Goal: Task Accomplishment & Management: Use online tool/utility

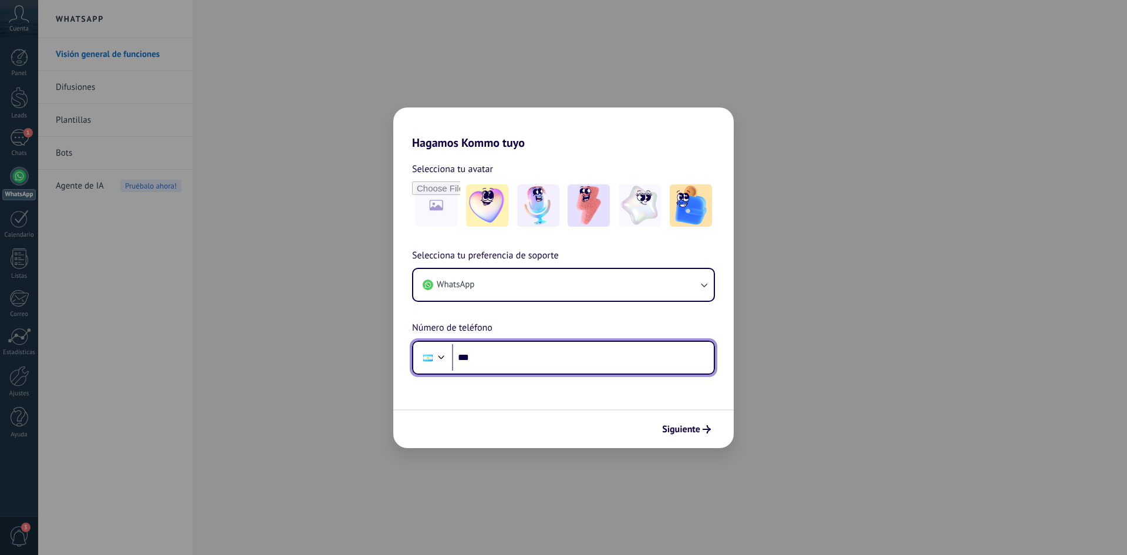
click at [507, 354] on input "***" at bounding box center [583, 357] width 262 height 27
type input "**********"
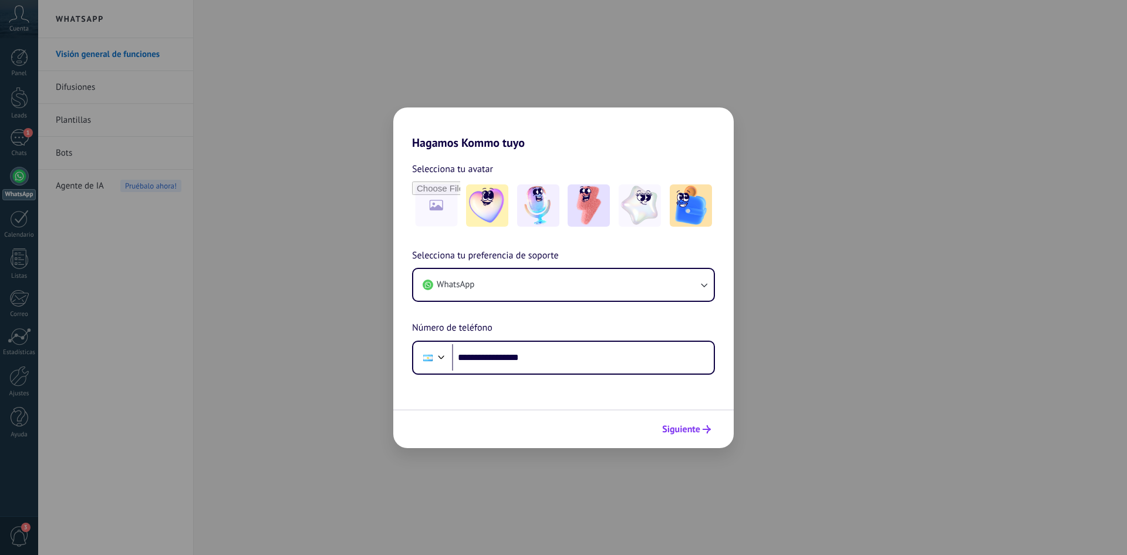
click at [684, 430] on span "Siguiente" at bounding box center [681, 429] width 38 height 8
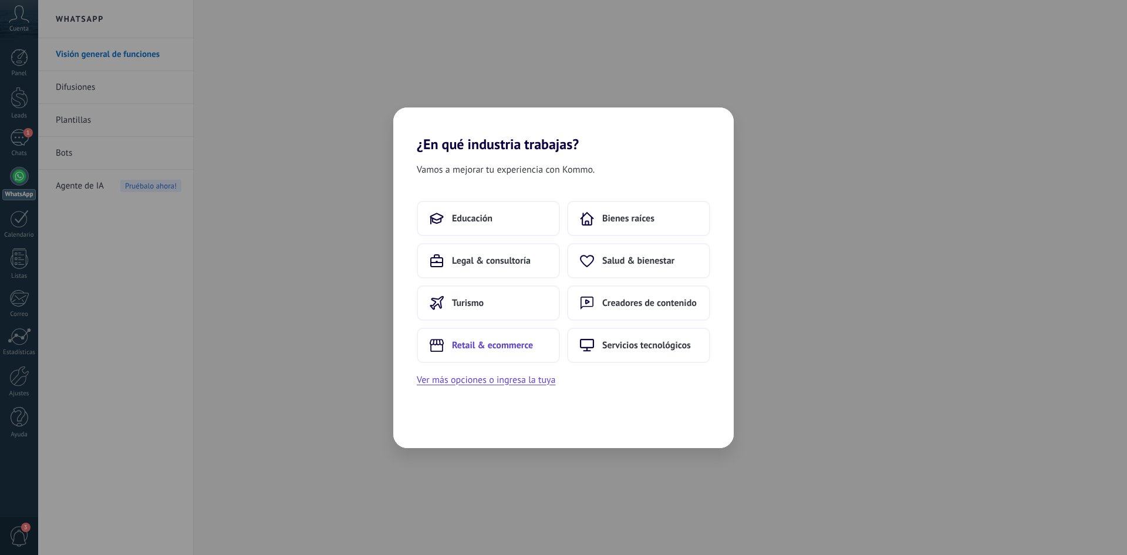
click at [526, 341] on span "Retail & ecommerce" at bounding box center [492, 345] width 81 height 12
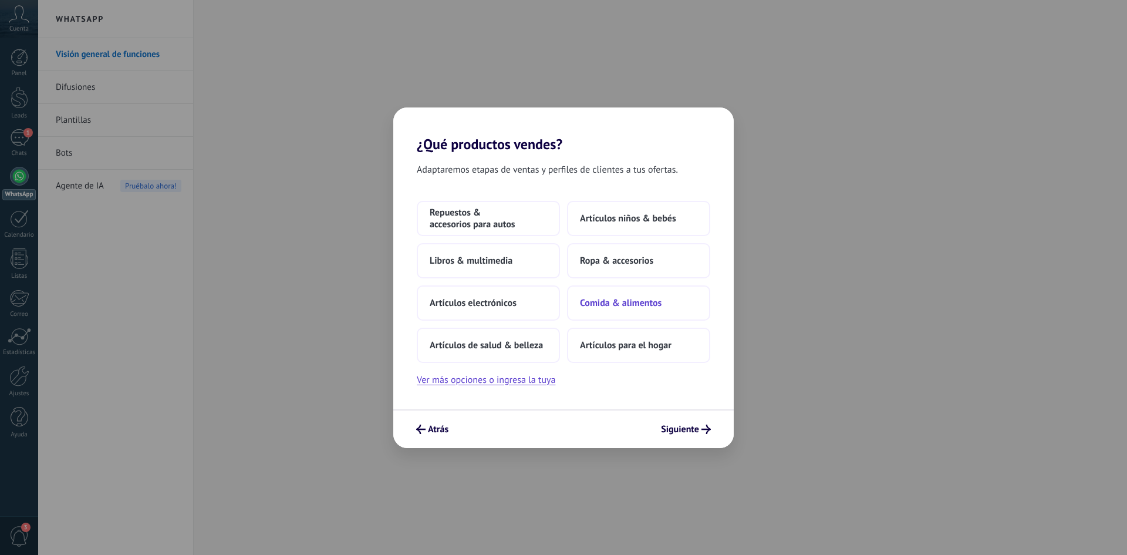
click at [626, 301] on span "Comida & alimentos" at bounding box center [621, 303] width 82 height 12
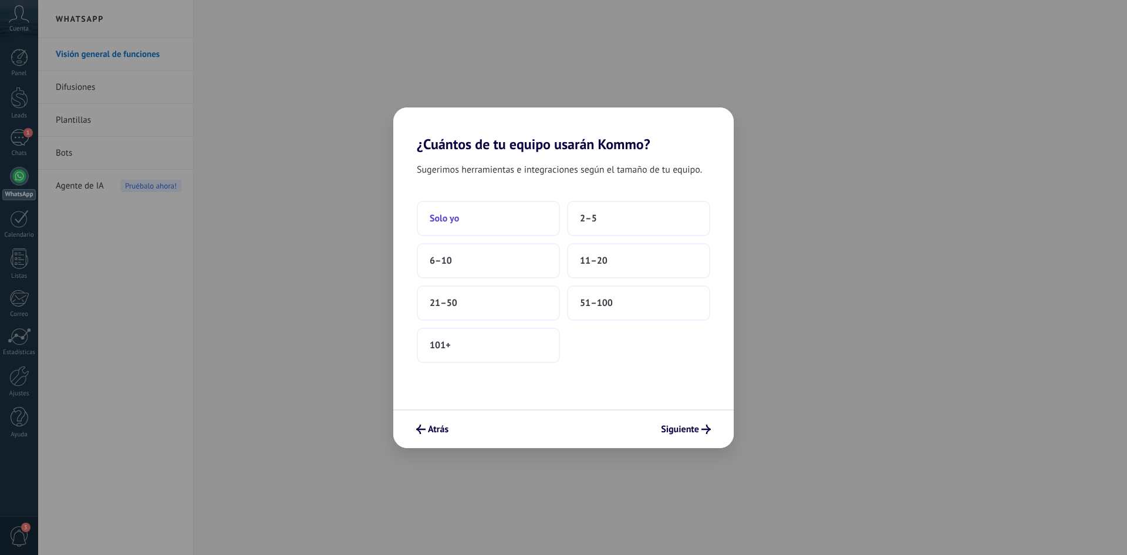
click at [501, 217] on button "Solo yo" at bounding box center [488, 218] width 143 height 35
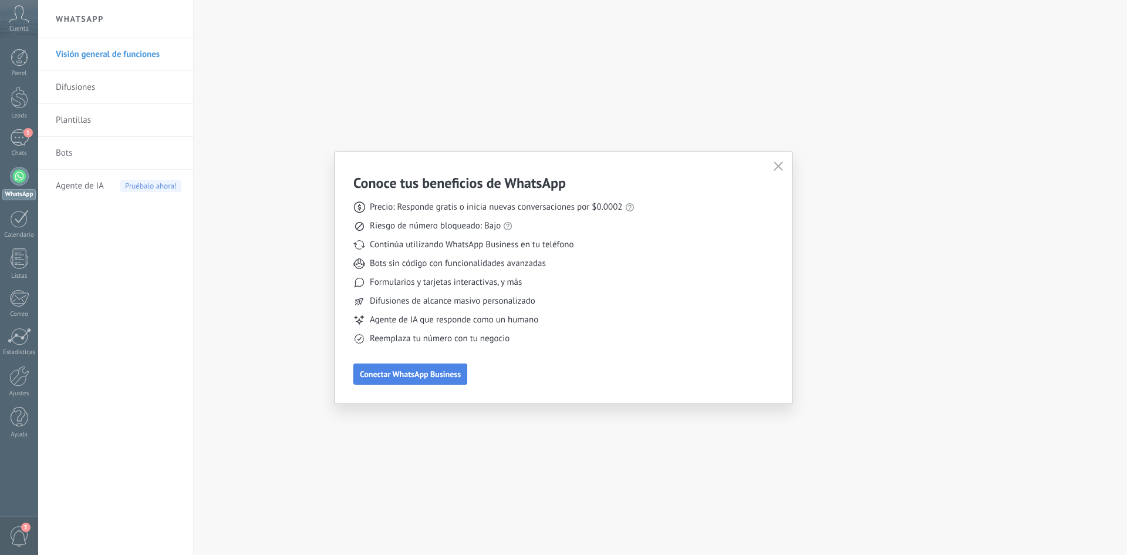
click at [418, 377] on span "Conectar WhatsApp Business" at bounding box center [410, 374] width 101 height 8
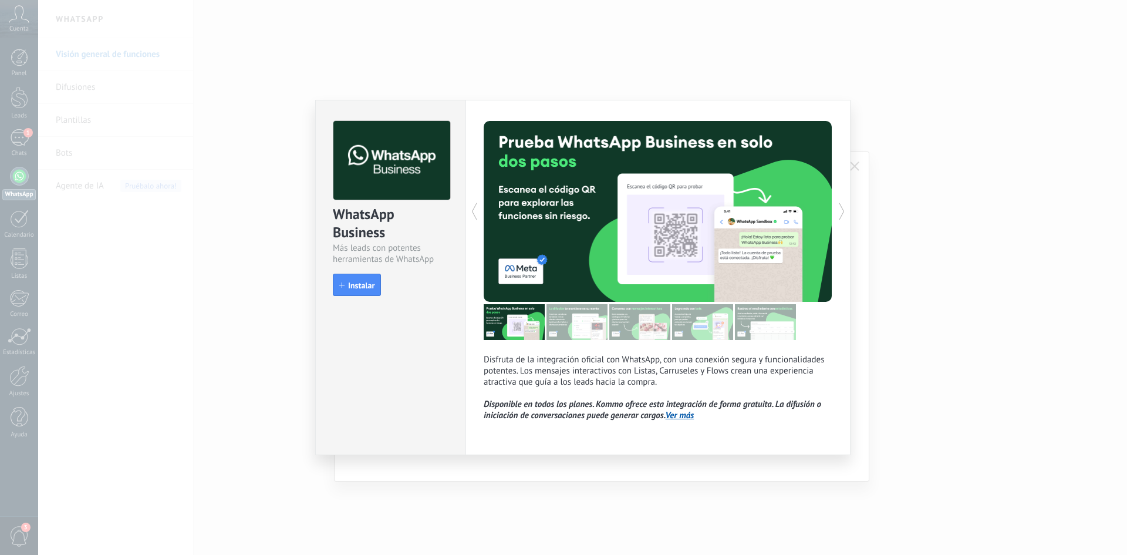
click at [846, 206] on icon at bounding box center [842, 211] width 12 height 23
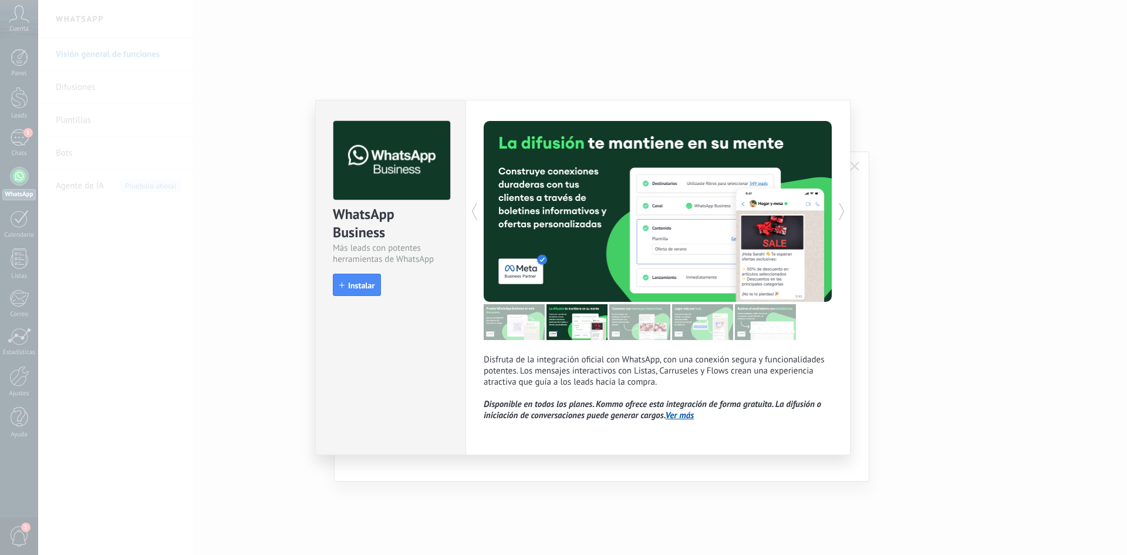
click at [844, 206] on icon at bounding box center [842, 211] width 12 height 23
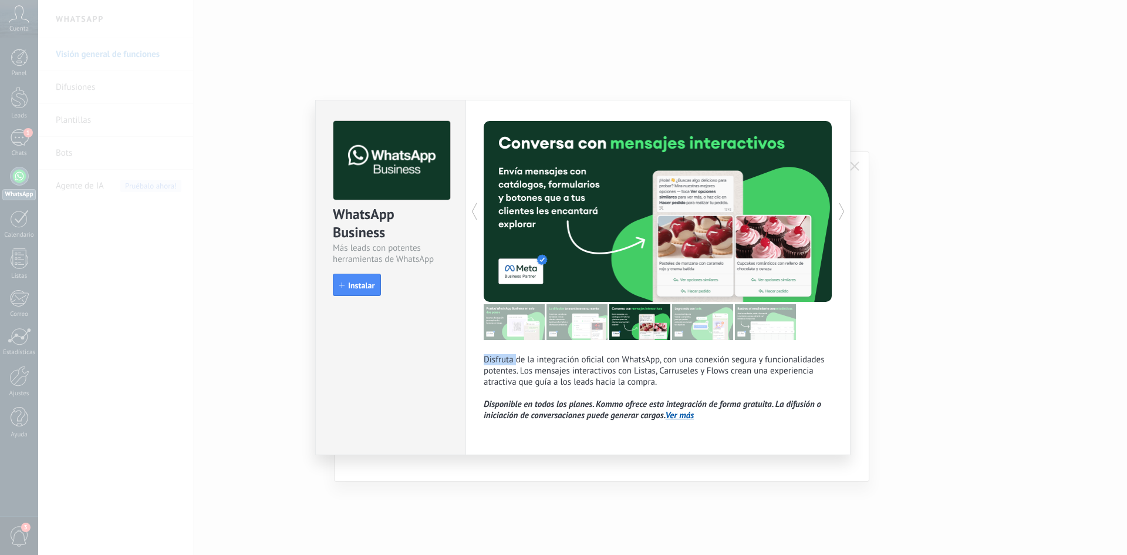
click at [844, 206] on icon at bounding box center [842, 211] width 12 height 23
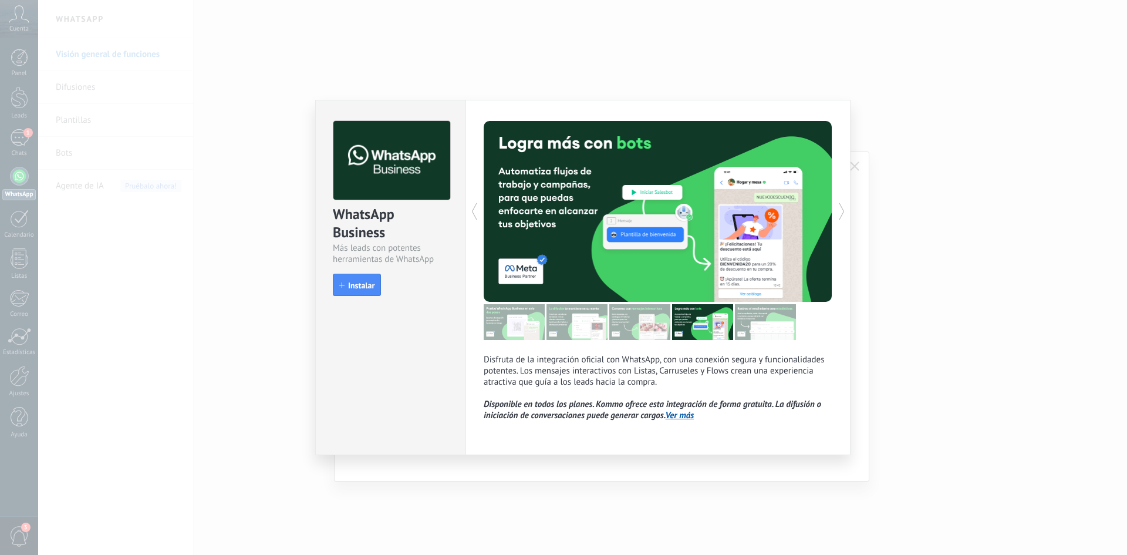
click at [844, 206] on icon at bounding box center [842, 211] width 12 height 23
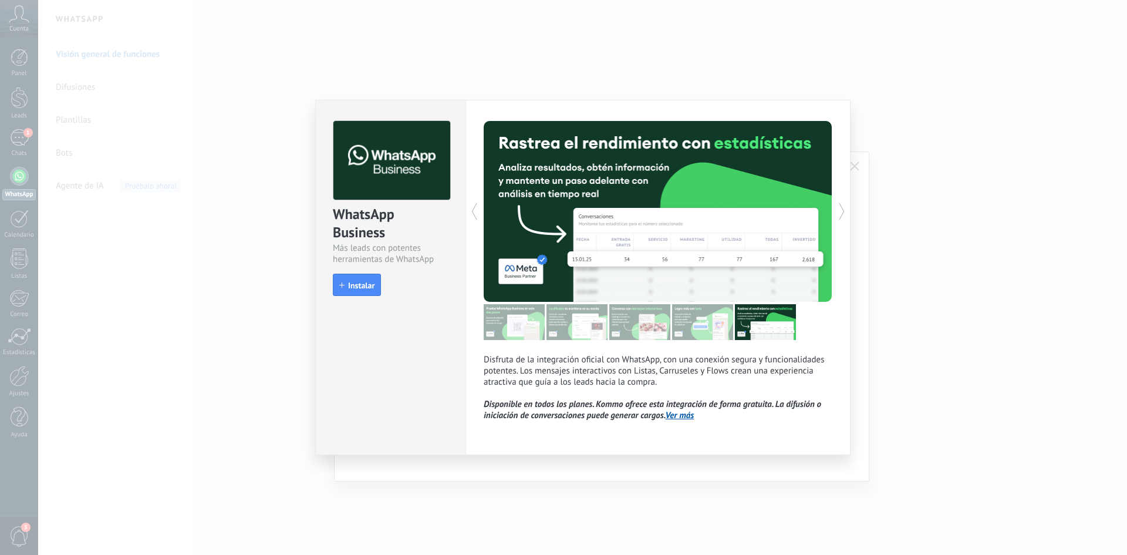
click at [844, 206] on icon at bounding box center [842, 211] width 12 height 23
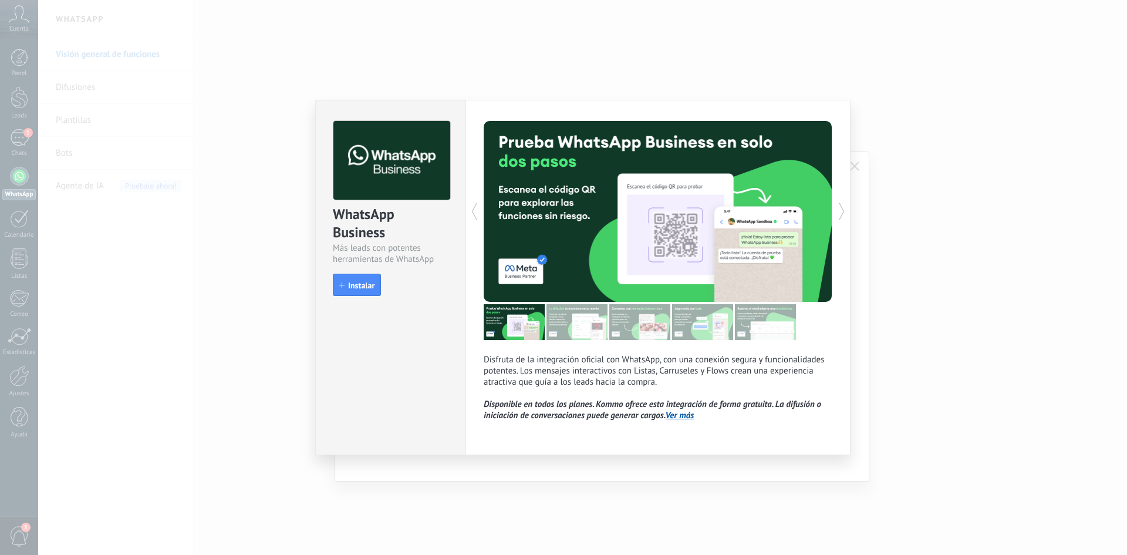
click at [844, 206] on icon at bounding box center [842, 211] width 12 height 23
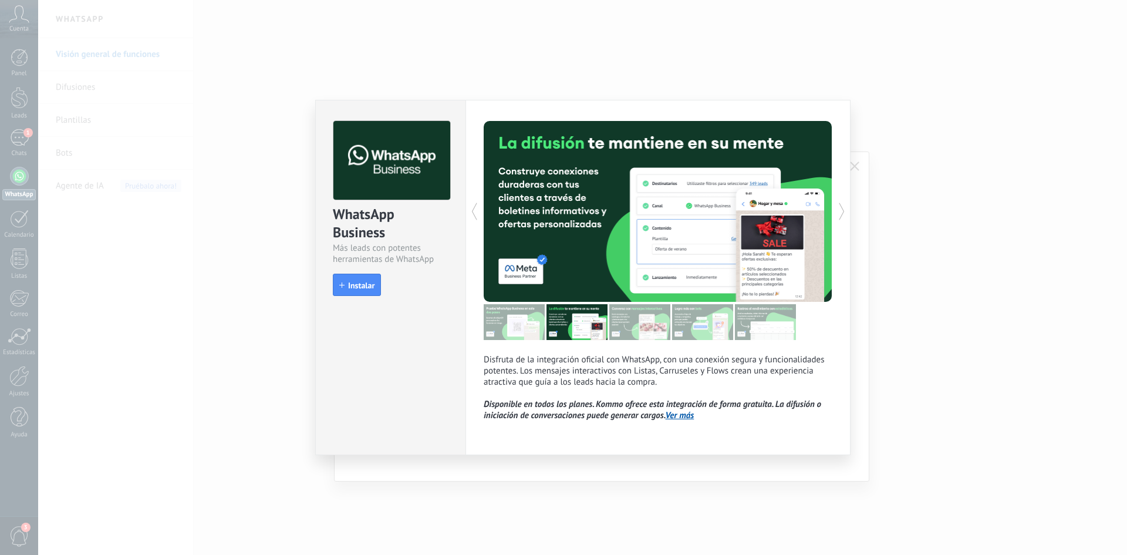
click at [844, 206] on icon at bounding box center [842, 211] width 12 height 23
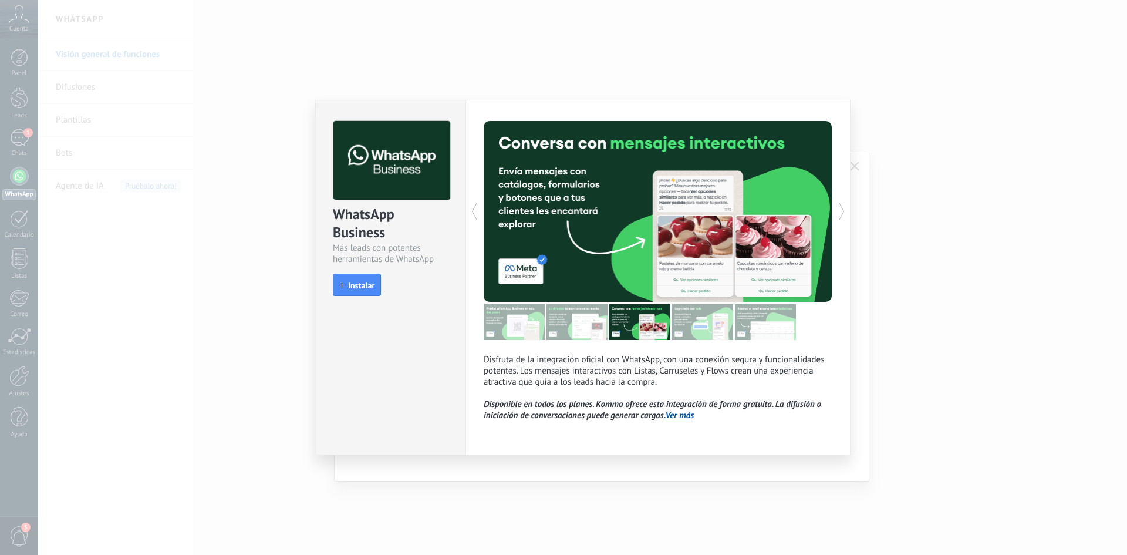
click at [844, 206] on icon at bounding box center [842, 211] width 12 height 23
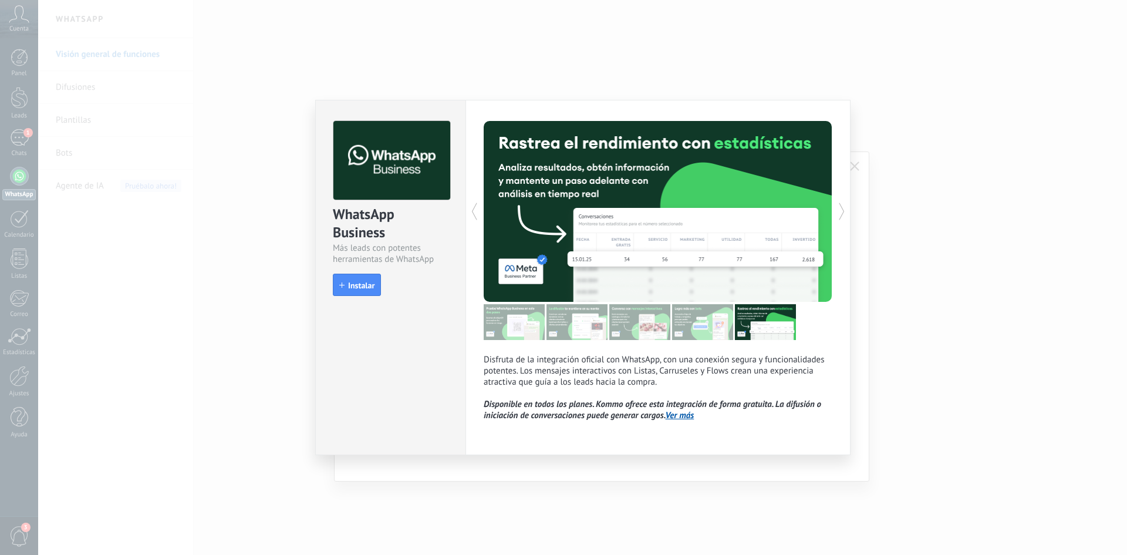
click at [844, 206] on icon at bounding box center [842, 211] width 12 height 23
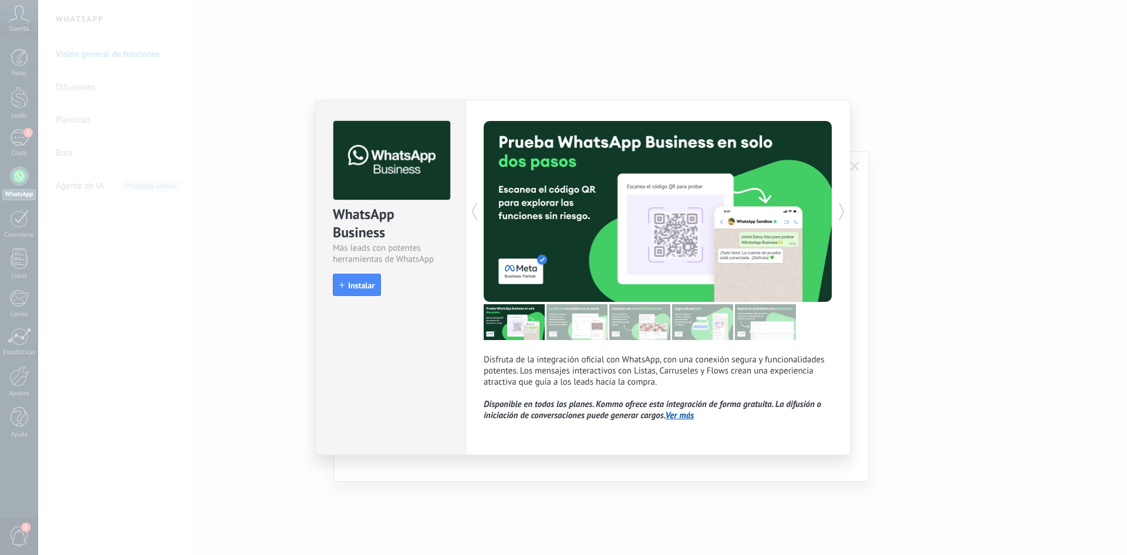
click at [844, 206] on icon at bounding box center [842, 211] width 12 height 23
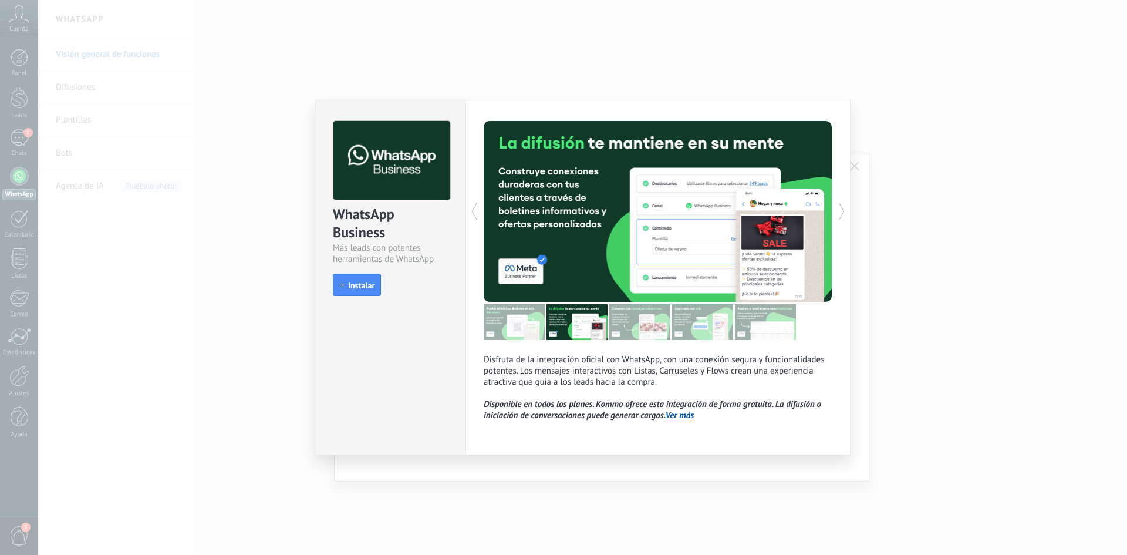
click at [844, 206] on icon at bounding box center [842, 211] width 12 height 23
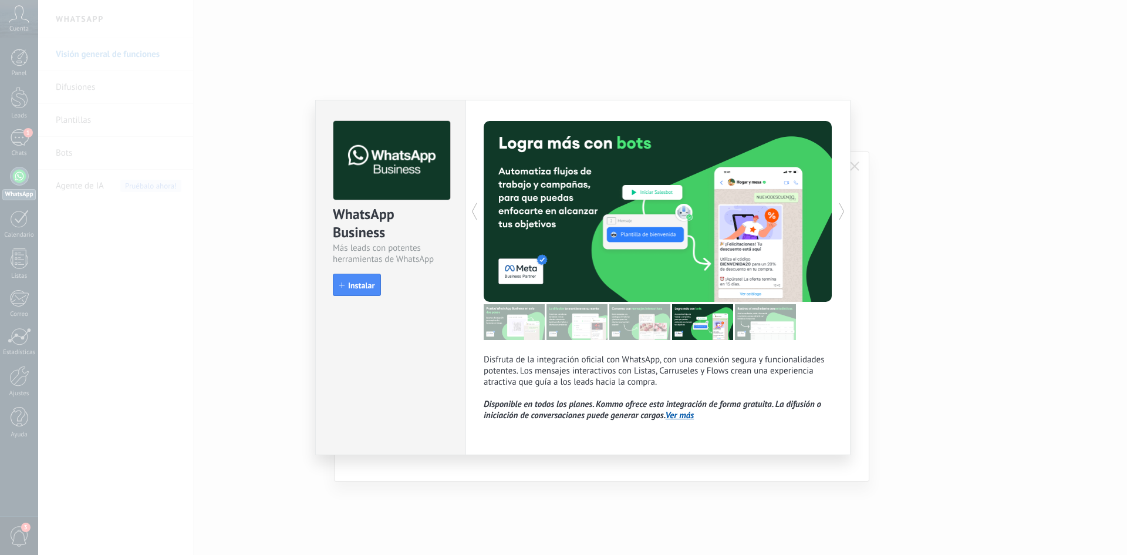
click at [844, 206] on icon at bounding box center [842, 211] width 12 height 23
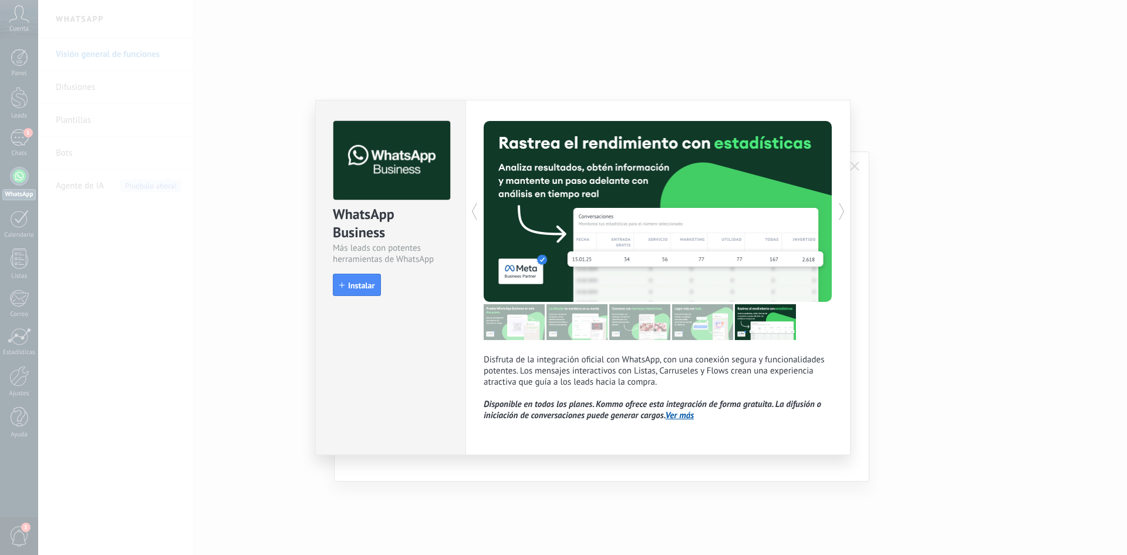
click at [844, 206] on icon at bounding box center [842, 211] width 12 height 23
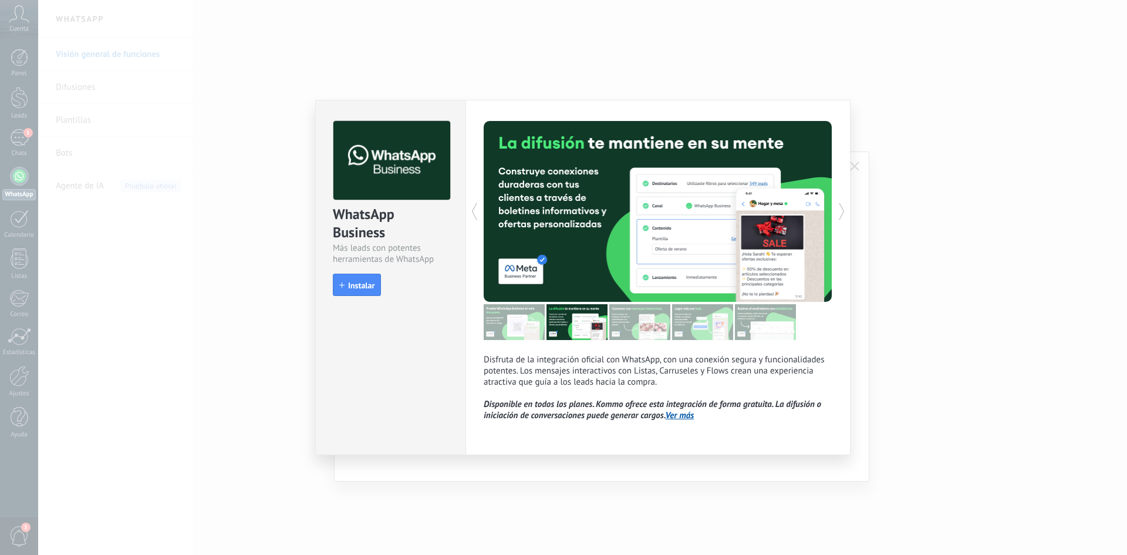
click at [844, 206] on icon at bounding box center [842, 211] width 12 height 23
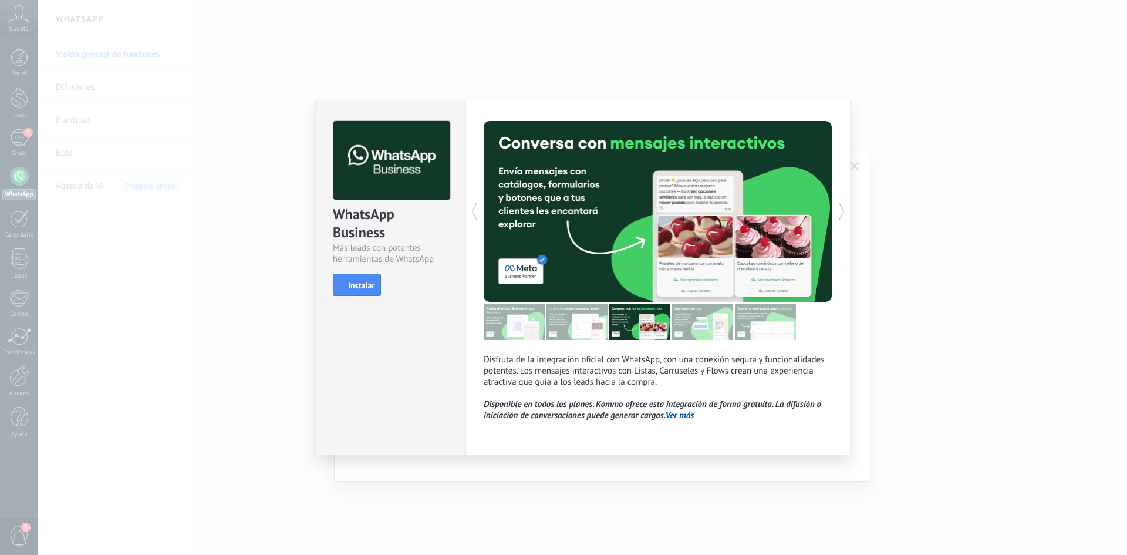
click at [844, 206] on icon at bounding box center [842, 211] width 12 height 23
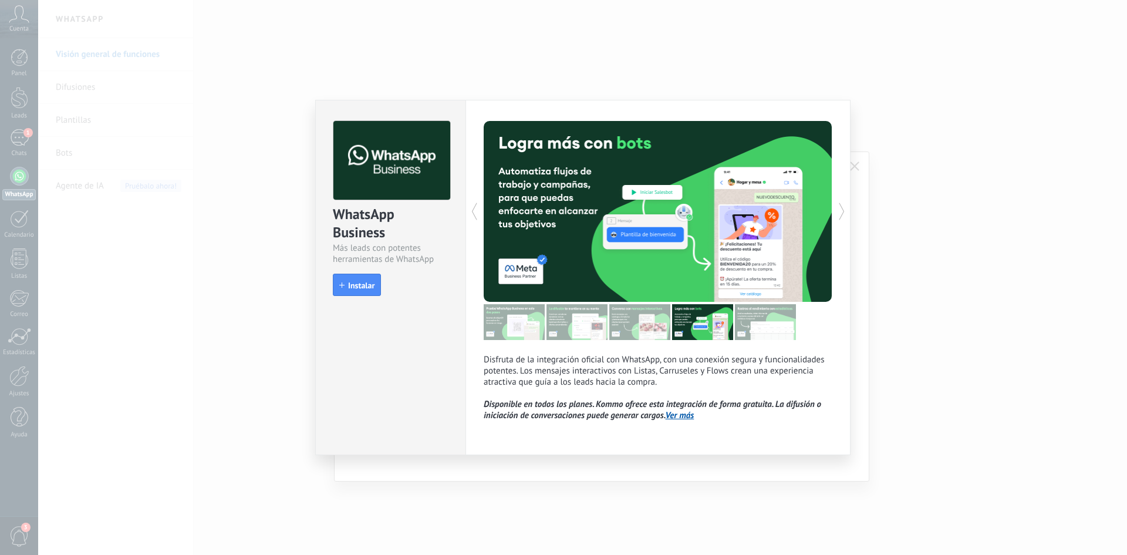
click at [844, 206] on icon at bounding box center [842, 211] width 12 height 23
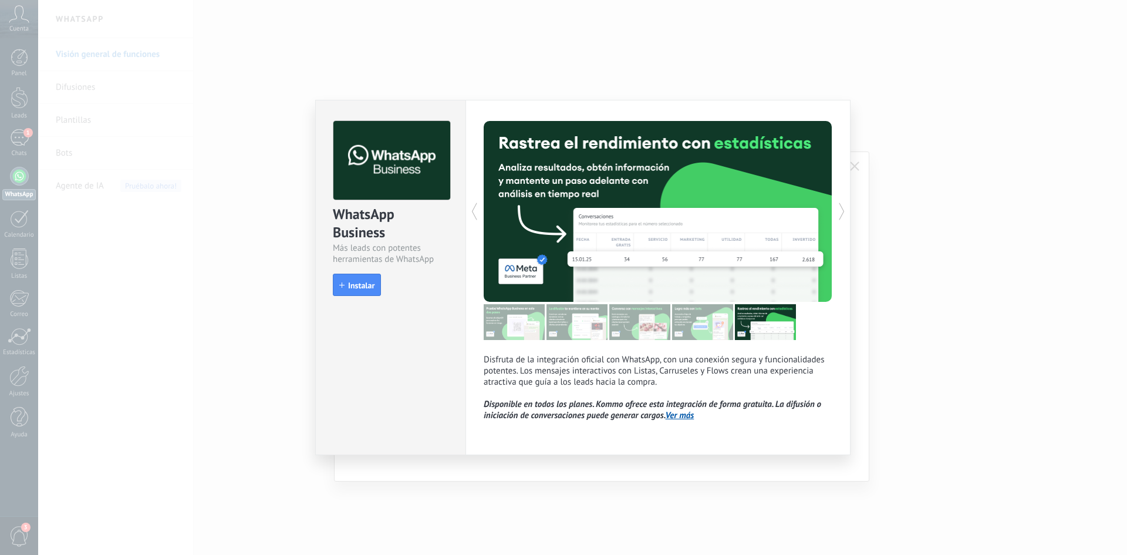
click at [844, 206] on icon at bounding box center [842, 211] width 12 height 23
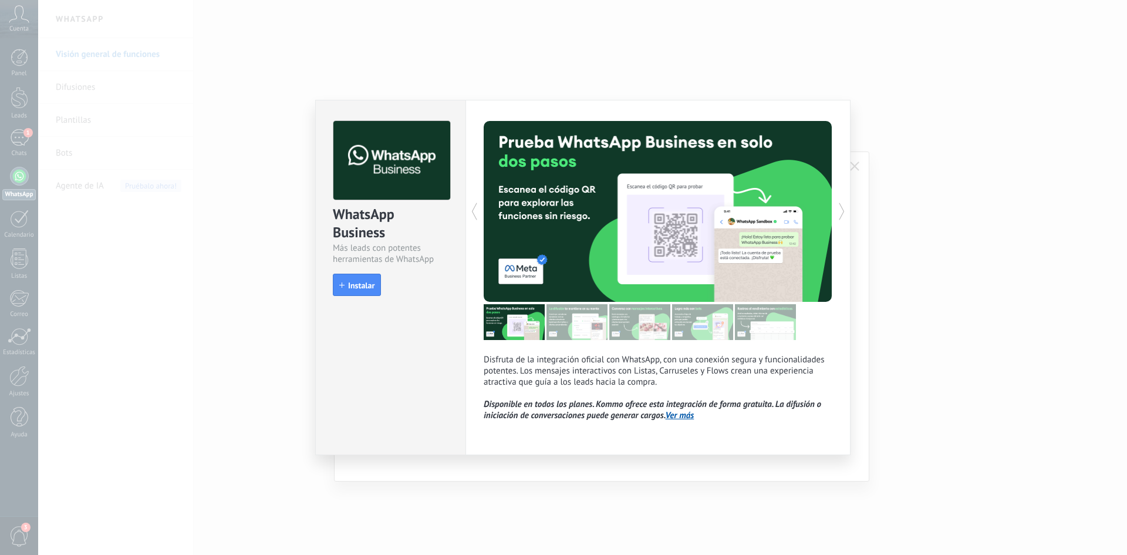
click at [684, 412] on link "Ver más" at bounding box center [679, 415] width 29 height 11
click at [363, 285] on span "Instalar" at bounding box center [361, 285] width 26 height 8
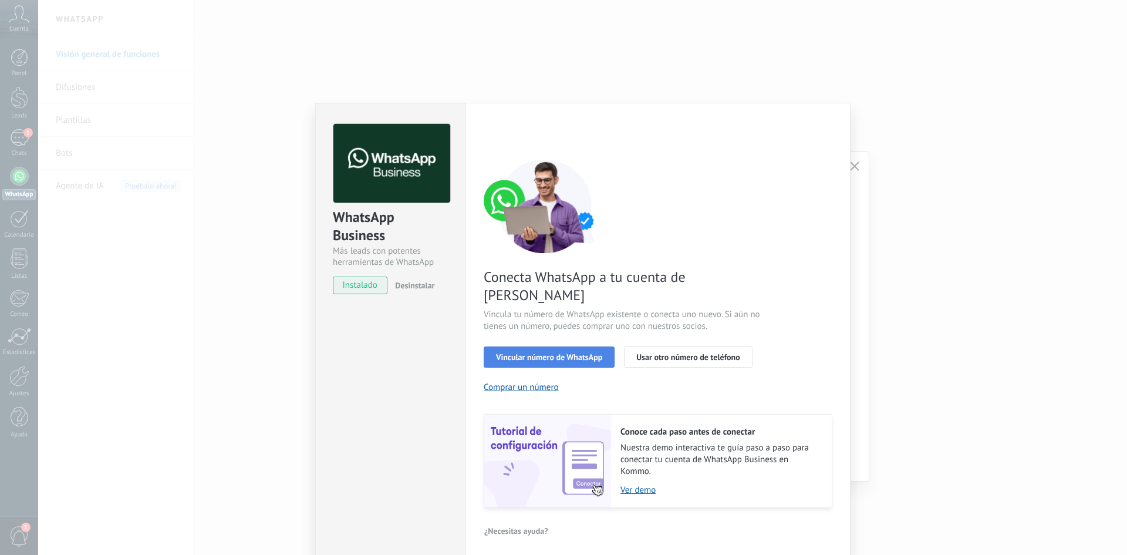
click at [585, 353] on span "Vincular número de WhatsApp" at bounding box center [549, 357] width 106 height 8
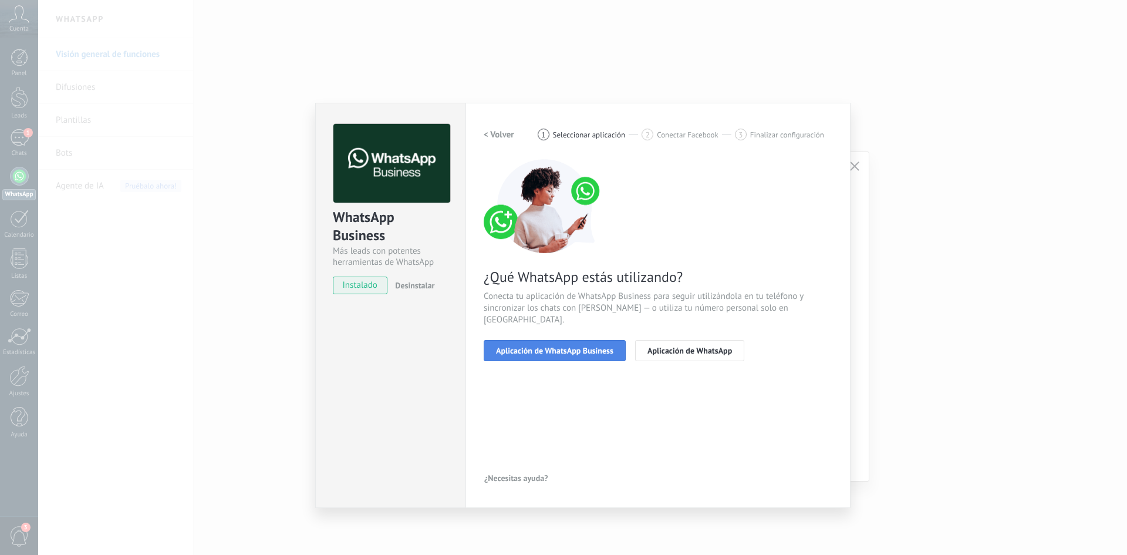
click at [573, 346] on span "Aplicación de WhatsApp Business" at bounding box center [554, 350] width 117 height 8
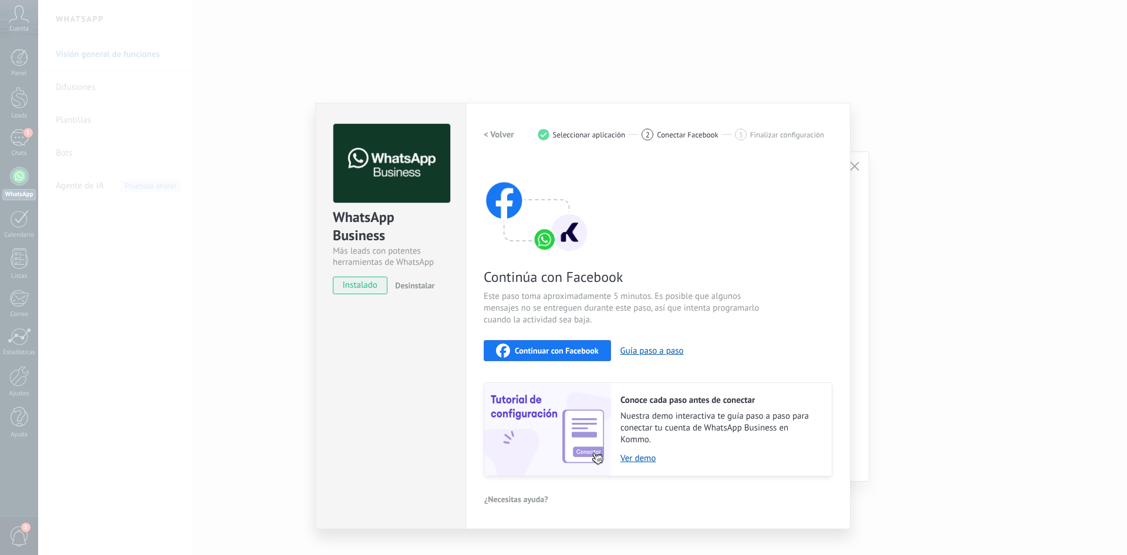
click at [911, 207] on div "WhatsApp Business Más leads con potentes herramientas de WhatsApp instalado Des…" at bounding box center [582, 277] width 1089 height 555
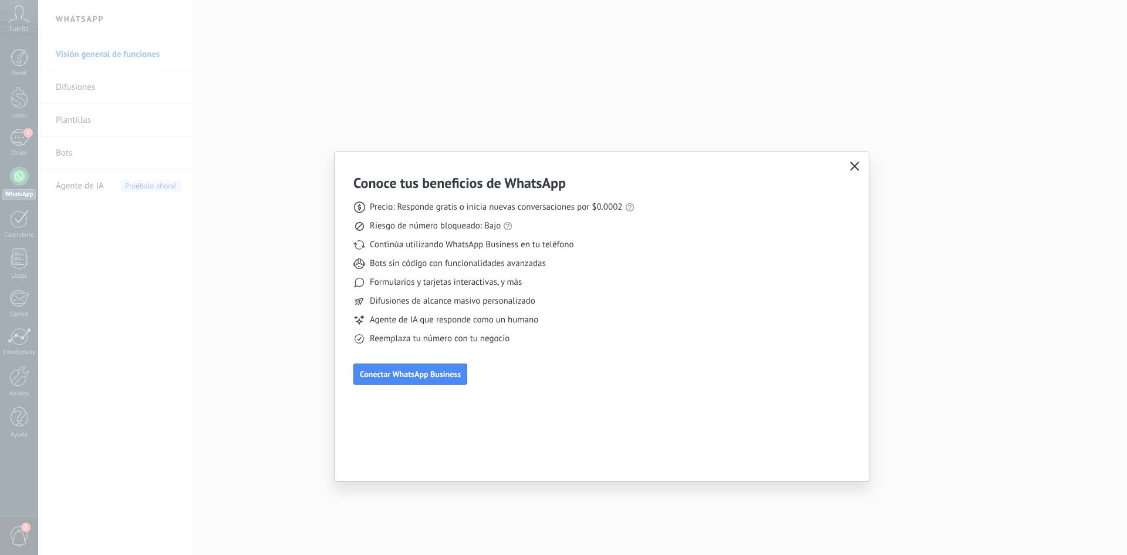
click at [857, 163] on icon "button" at bounding box center [854, 165] width 9 height 9
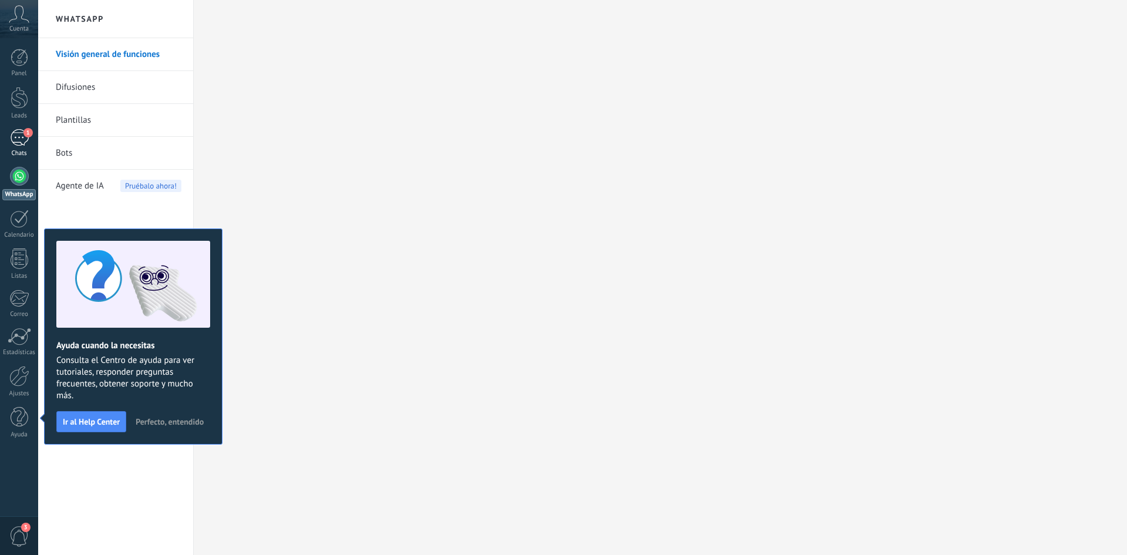
click at [10, 143] on div "1" at bounding box center [19, 137] width 19 height 17
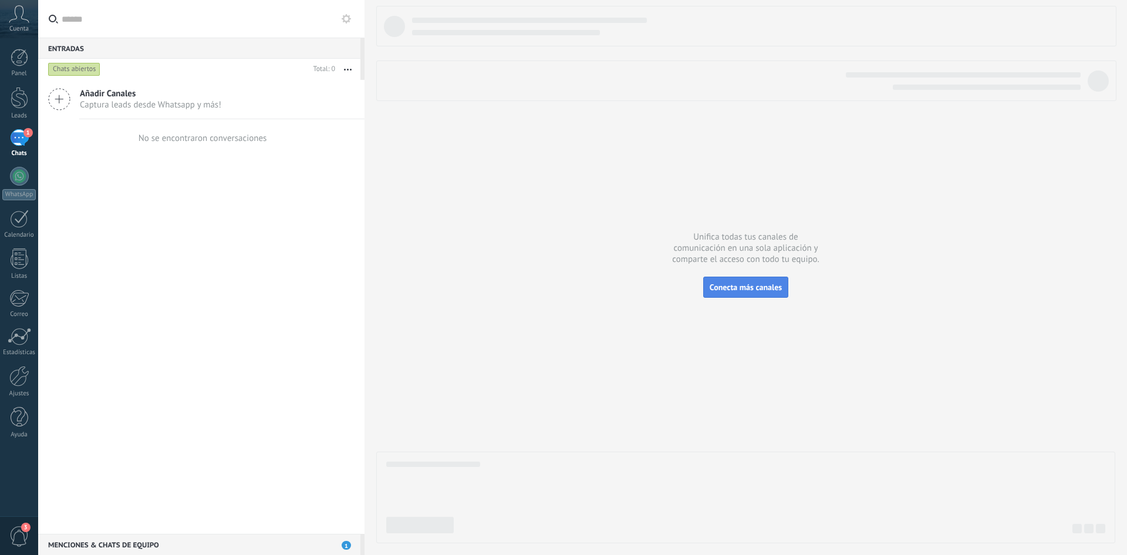
click at [735, 289] on span "Conecta más canales" at bounding box center [745, 287] width 72 height 11
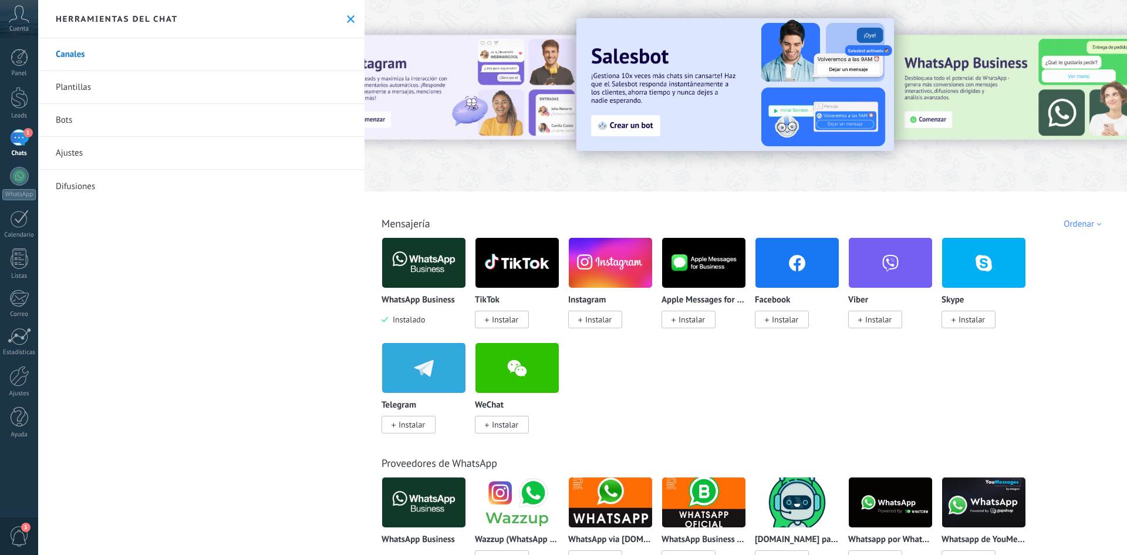
click at [347, 19] on icon at bounding box center [351, 19] width 8 height 8
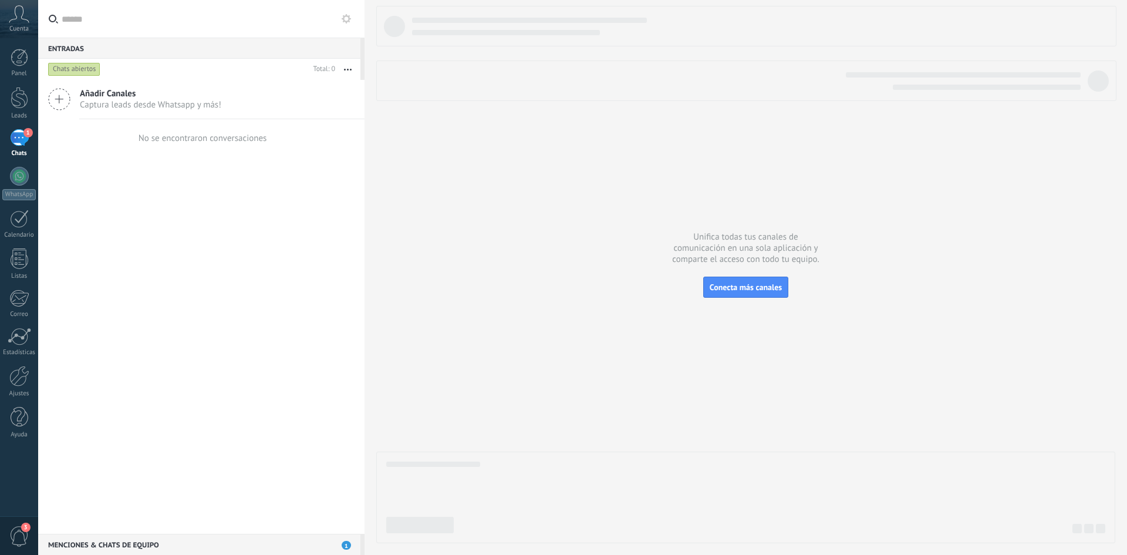
click at [213, 99] on span "Captura leads desde Whatsapp y más!" at bounding box center [150, 104] width 141 height 11
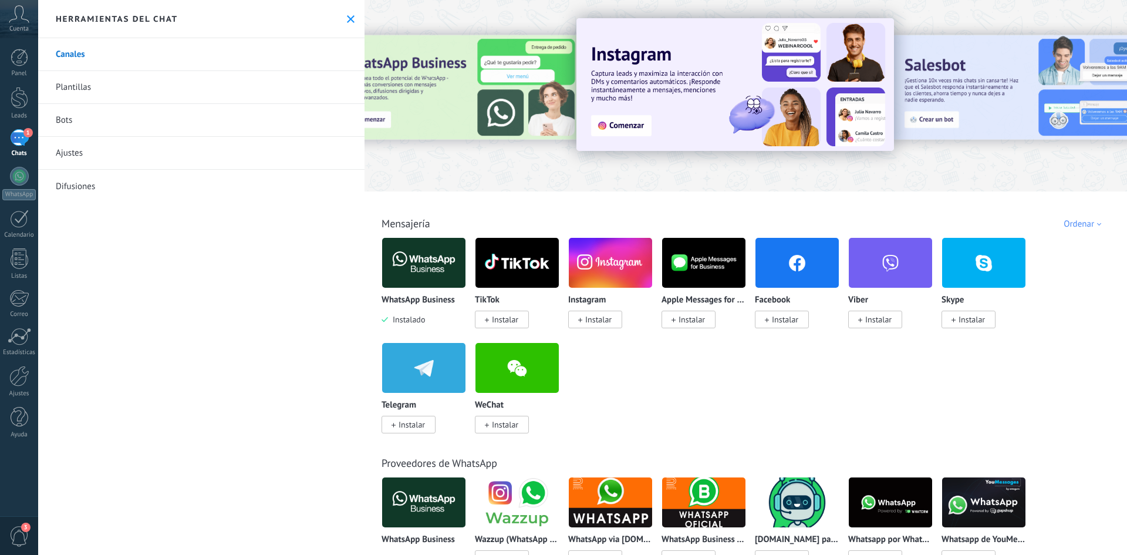
click at [99, 83] on link "Plantillas" at bounding box center [201, 87] width 326 height 33
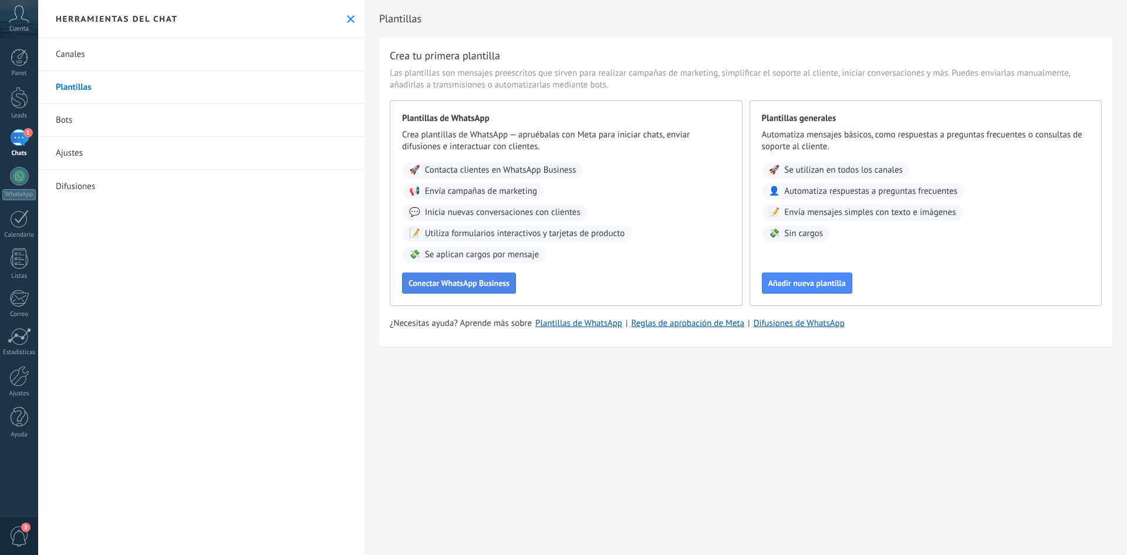
click at [451, 286] on span "Conectar WhatsApp Business" at bounding box center [458, 283] width 101 height 8
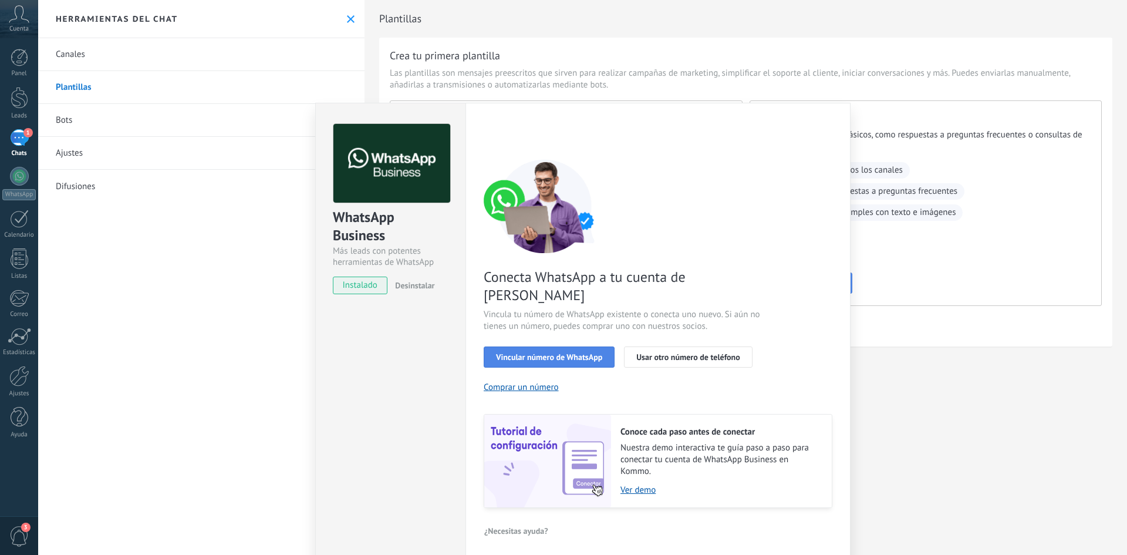
click at [549, 353] on span "Vincular número de WhatsApp" at bounding box center [549, 357] width 106 height 8
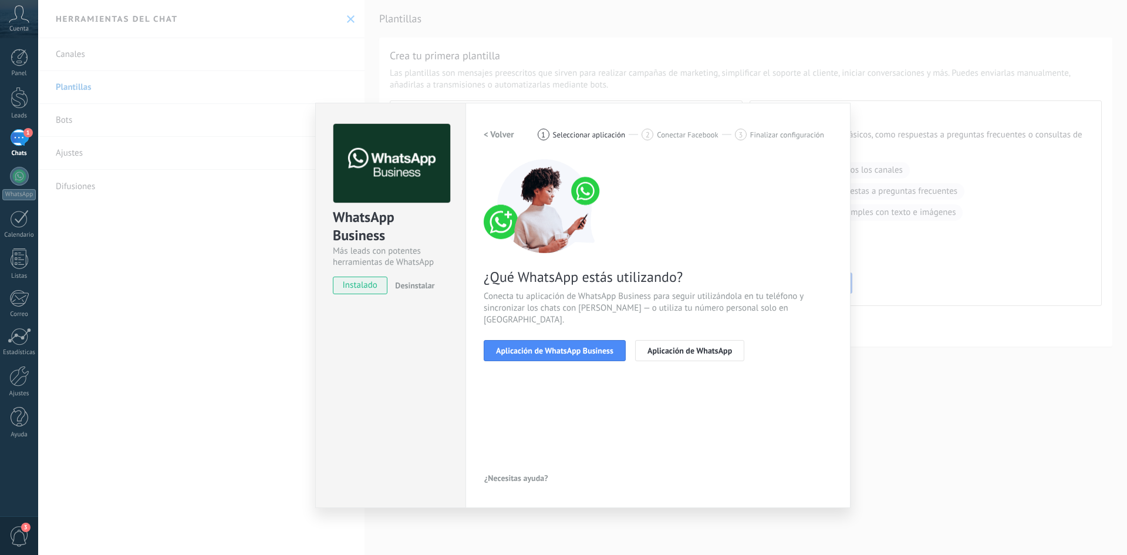
click at [549, 346] on span "Aplicación de WhatsApp Business" at bounding box center [554, 350] width 117 height 8
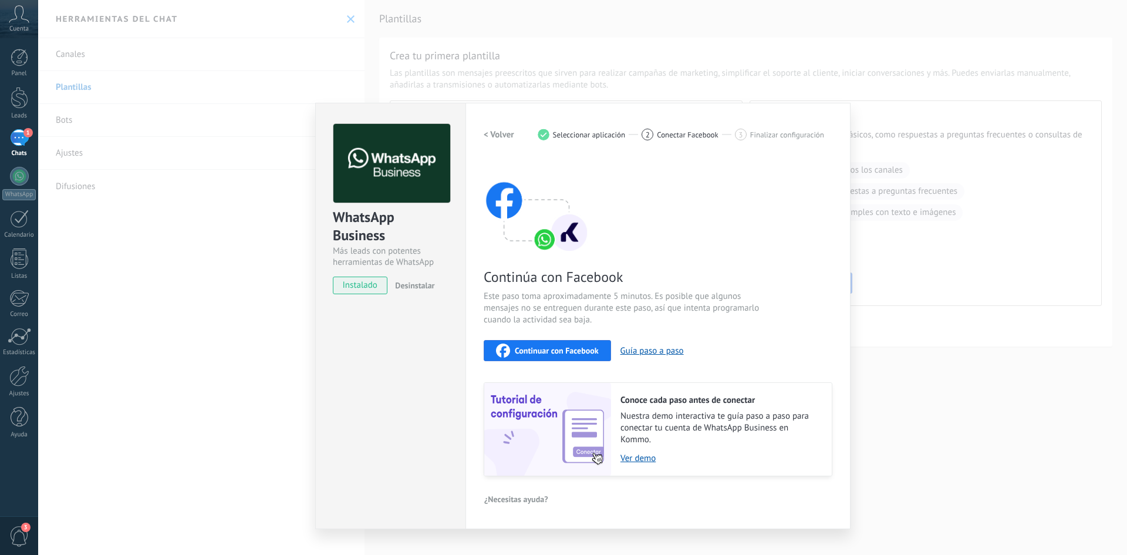
click at [567, 347] on span "Continuar con Facebook" at bounding box center [557, 350] width 84 height 8
click at [357, 283] on span "instalado" at bounding box center [359, 285] width 53 height 18
click at [509, 495] on span "¿Necesitas ayuda?" at bounding box center [516, 499] width 64 height 8
click at [731, 268] on span "Continúa con Facebook" at bounding box center [623, 277] width 279 height 18
click at [565, 232] on img at bounding box center [537, 206] width 106 height 94
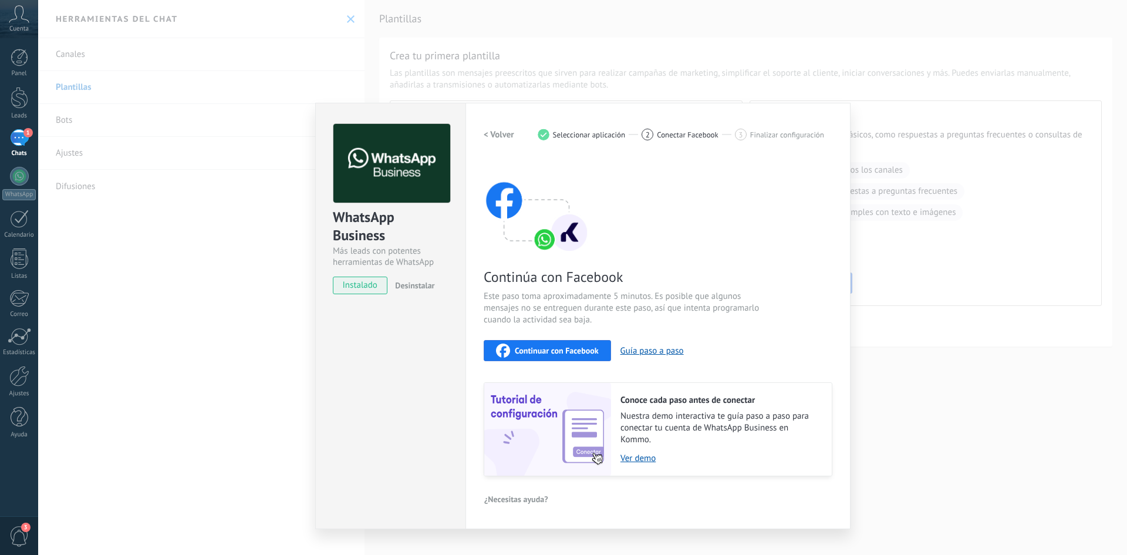
click at [532, 248] on img at bounding box center [537, 206] width 106 height 94
click at [644, 350] on button "Guía paso a paso" at bounding box center [651, 350] width 63 height 11
click at [580, 133] on span "Seleccionar aplicación" at bounding box center [589, 134] width 73 height 9
click at [546, 239] on img at bounding box center [537, 206] width 106 height 94
click at [495, 128] on button "< Volver" at bounding box center [499, 134] width 31 height 21
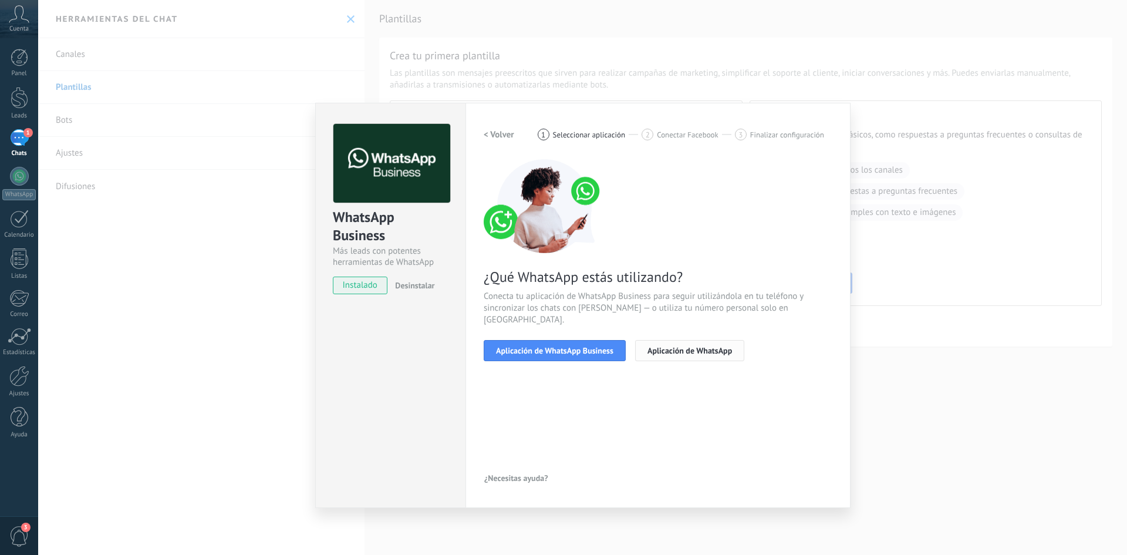
click at [692, 346] on span "Aplicación de WhatsApp" at bounding box center [689, 350] width 84 height 8
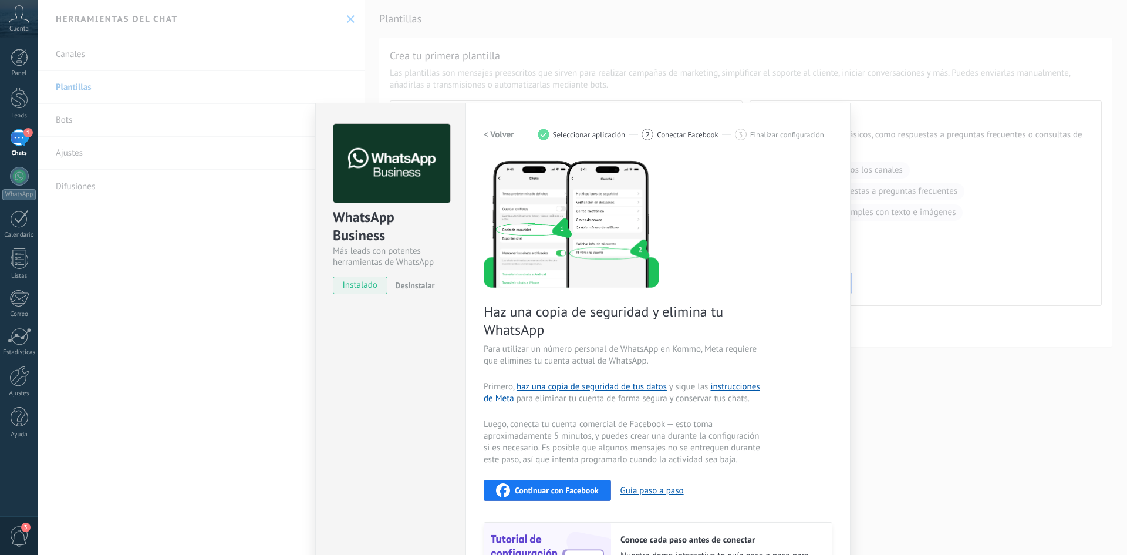
click at [502, 132] on h2 "< Volver" at bounding box center [499, 134] width 31 height 11
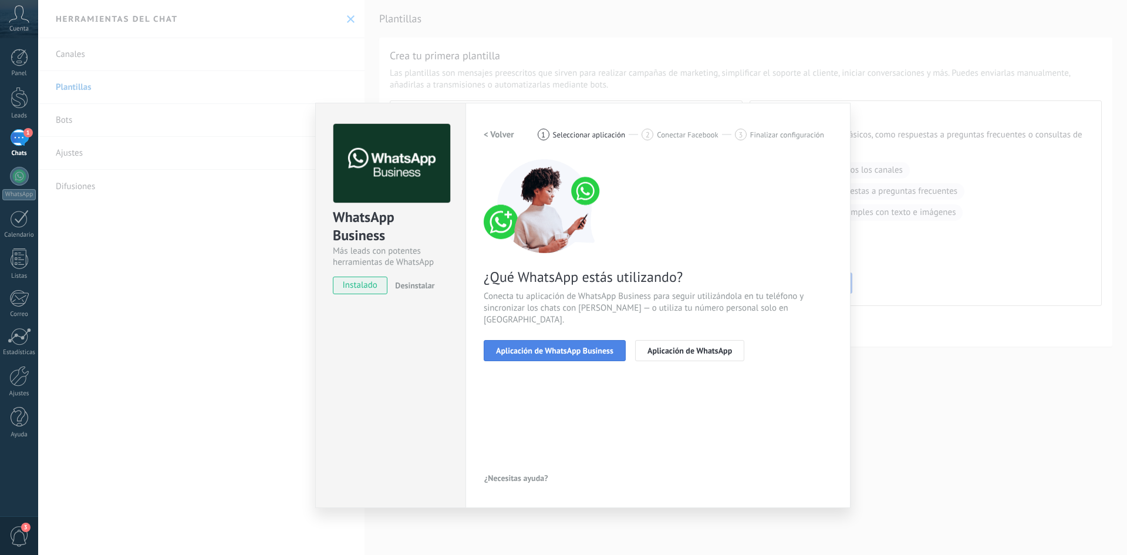
click at [557, 346] on span "Aplicación de WhatsApp Business" at bounding box center [554, 350] width 117 height 8
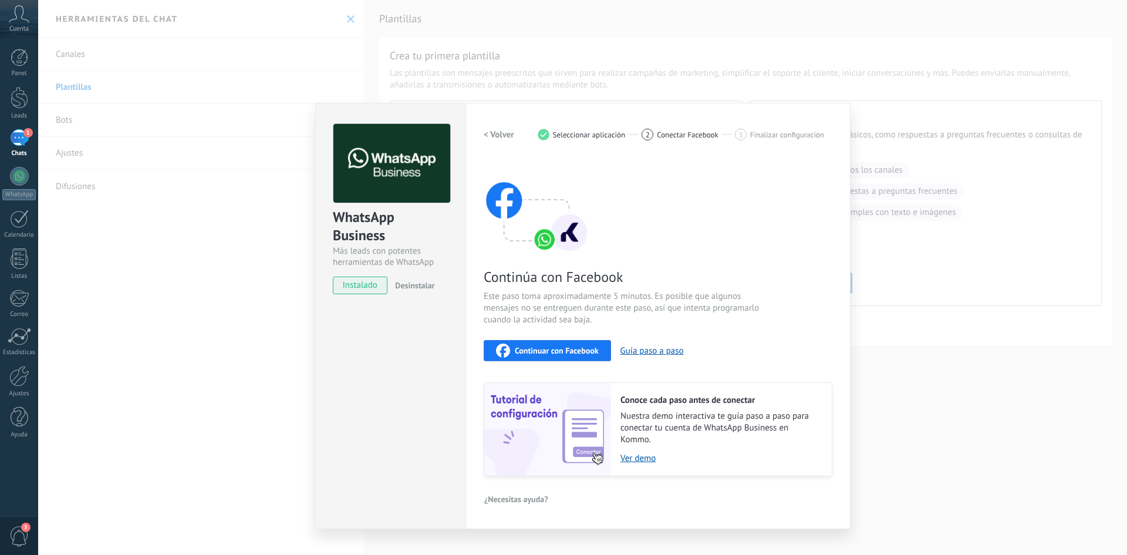
click at [545, 356] on div "Continuar con Facebook" at bounding box center [547, 350] width 103 height 14
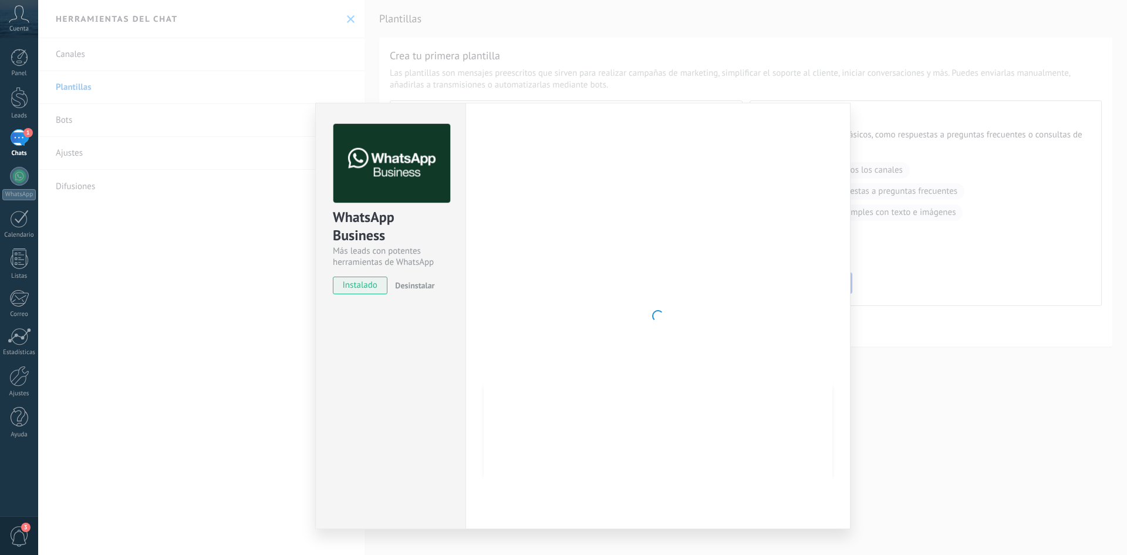
click at [674, 312] on div at bounding box center [658, 316] width 349 height 384
click at [625, 288] on div at bounding box center [658, 316] width 349 height 384
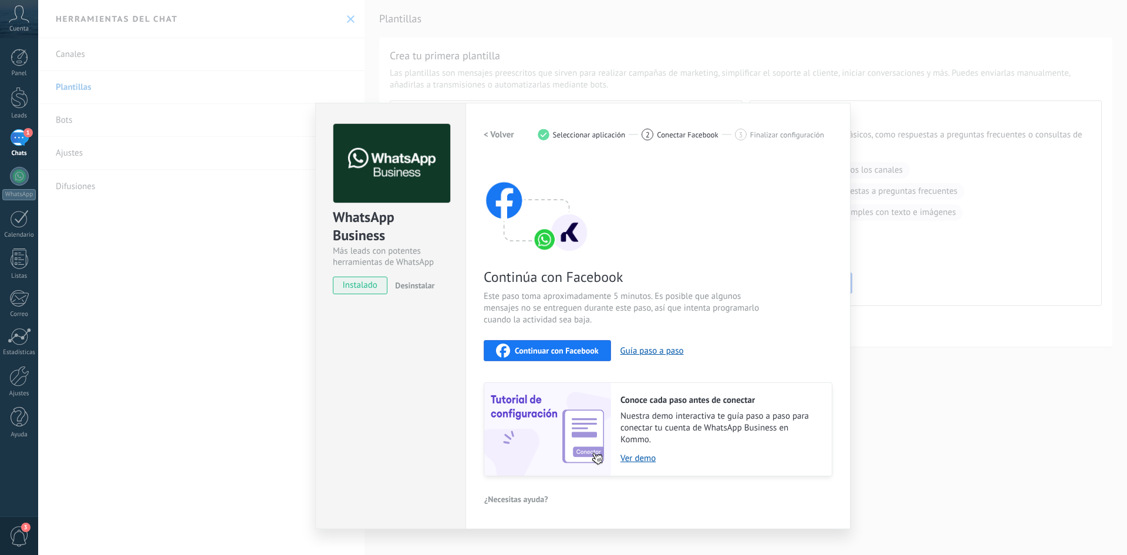
click at [562, 349] on span "Continuar con Facebook" at bounding box center [557, 350] width 84 height 8
click at [1015, 319] on div "WhatsApp Business Más leads con potentes herramientas de WhatsApp instalado Des…" at bounding box center [582, 277] width 1089 height 555
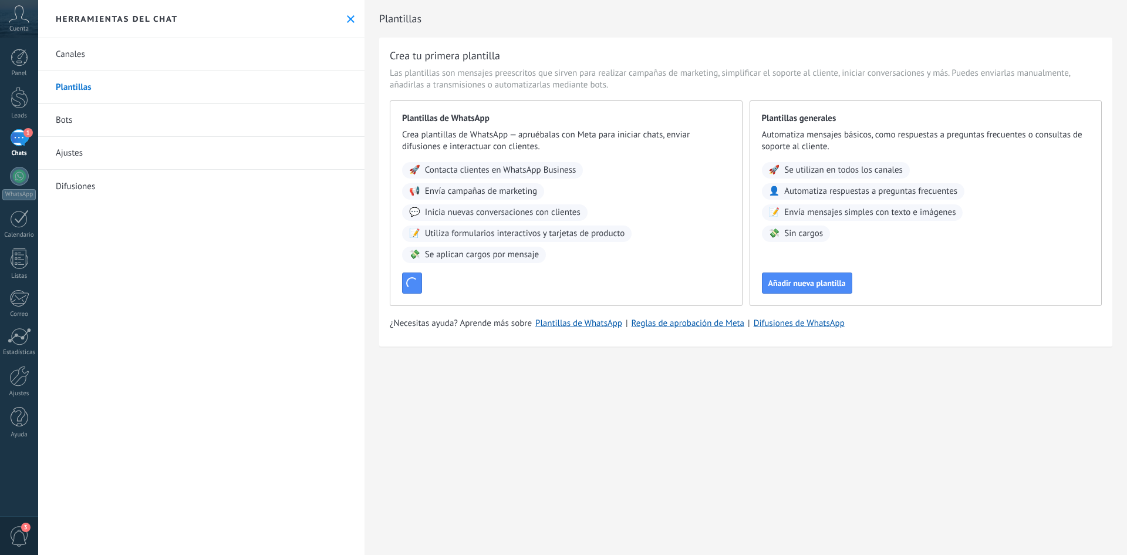
click at [735, 426] on div "Plantillas Crea tu primera plantilla Las plantillas son mensajes preescritos qu…" at bounding box center [745, 277] width 762 height 555
click at [23, 24] on div "Cuenta" at bounding box center [19, 19] width 38 height 38
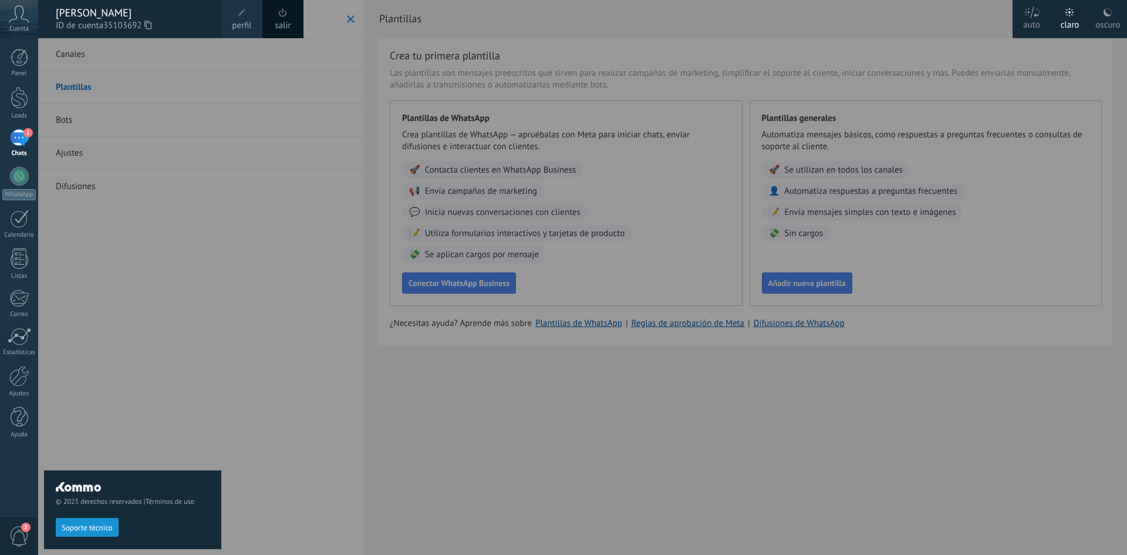
click at [255, 18] on link "perfil" at bounding box center [241, 19] width 41 height 38
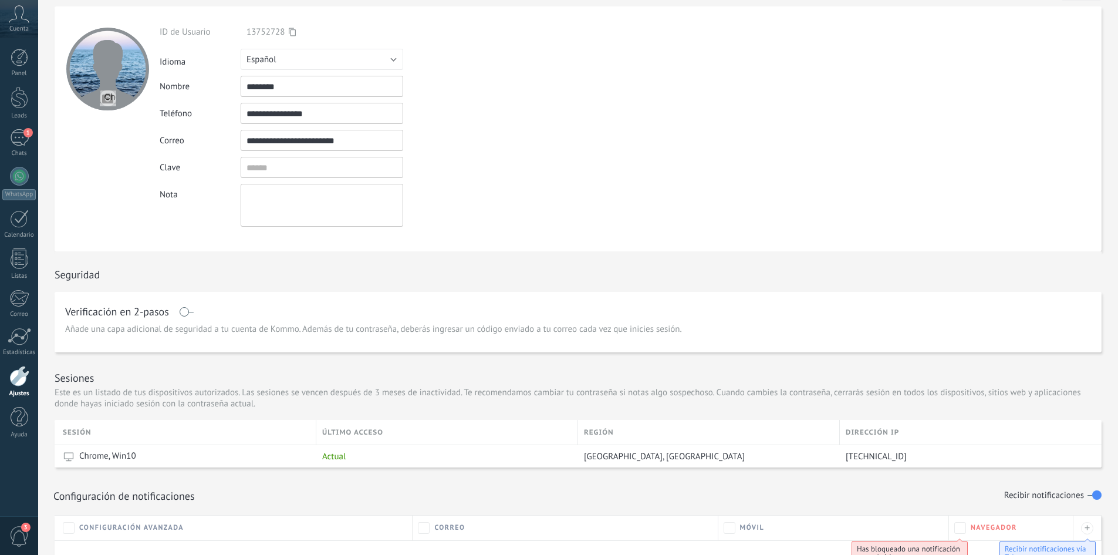
scroll to position [117, 0]
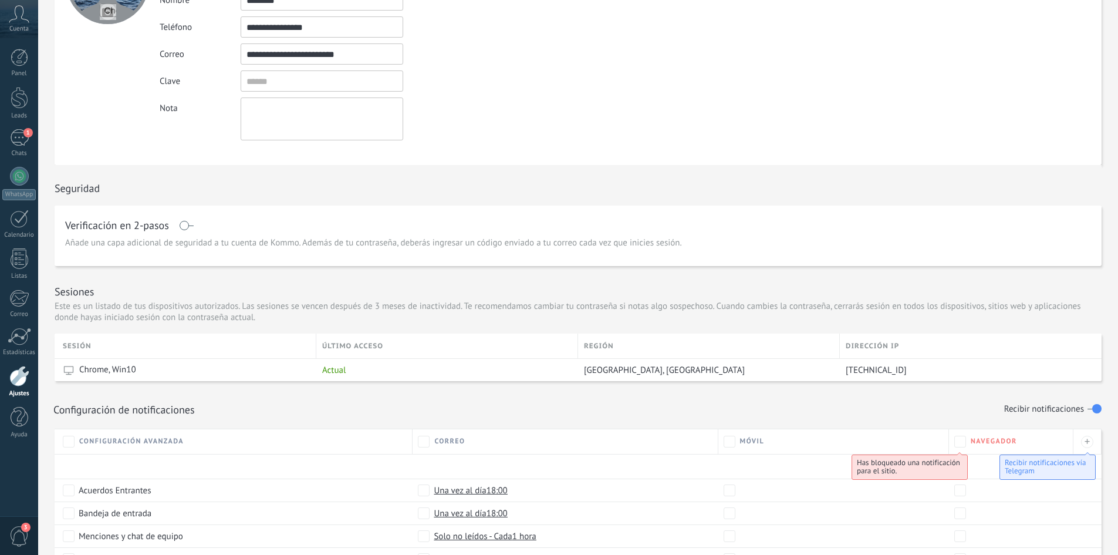
click at [184, 224] on span at bounding box center [186, 225] width 15 height 9
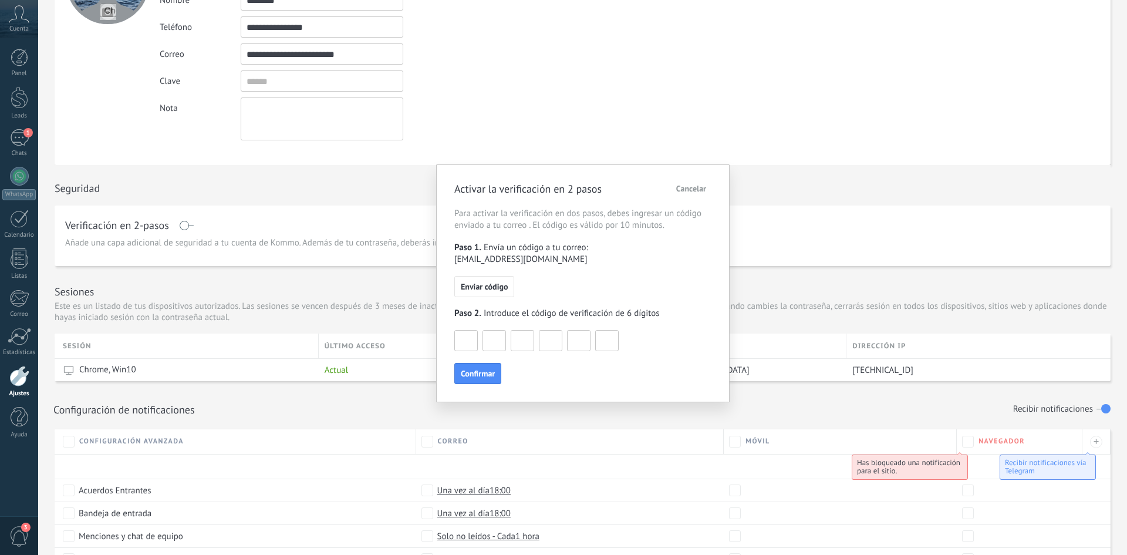
click at [698, 187] on span "Cancelar" at bounding box center [691, 188] width 30 height 8
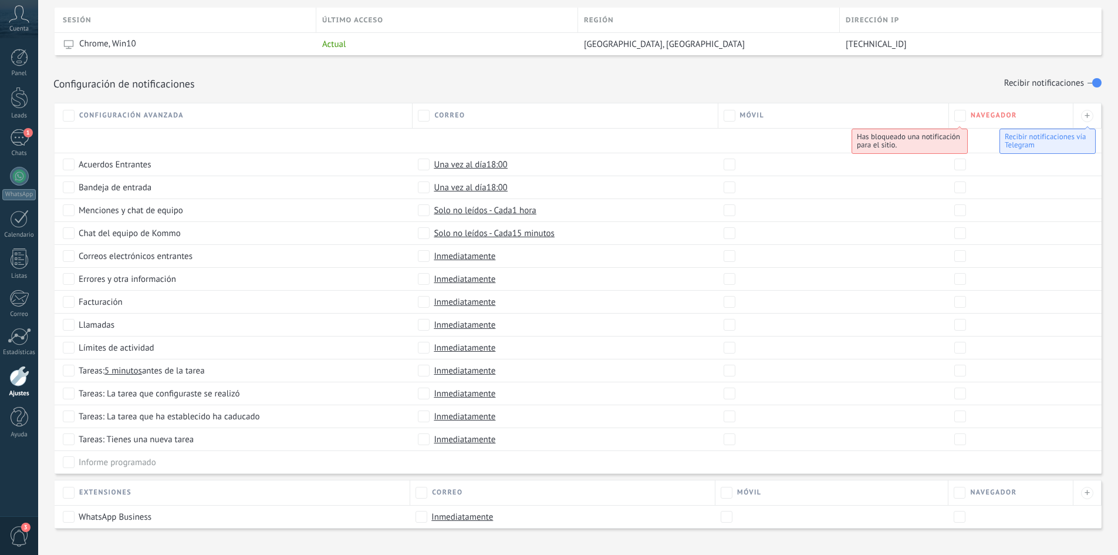
scroll to position [461, 0]
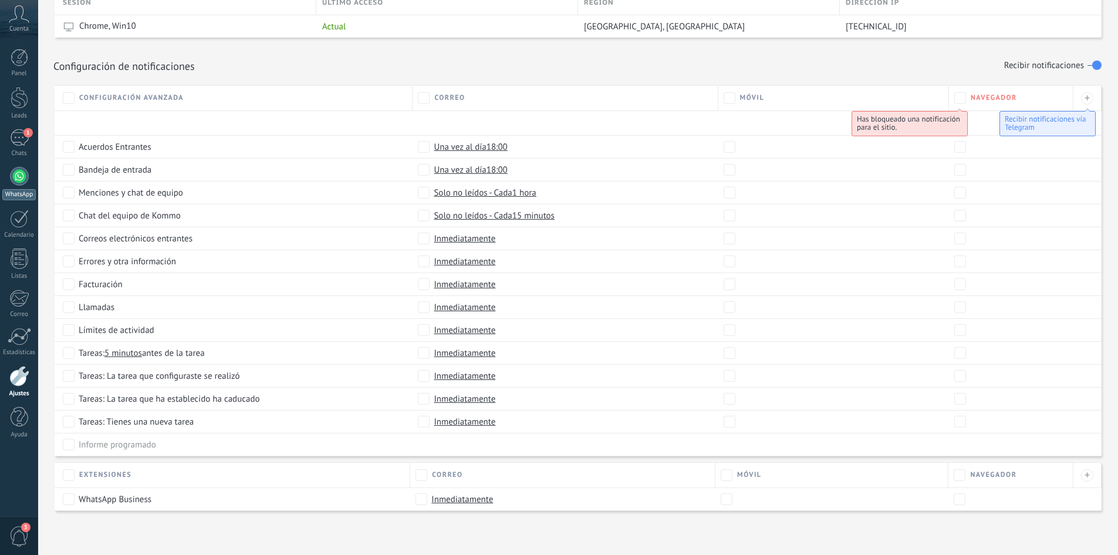
click at [20, 175] on div at bounding box center [19, 176] width 19 height 19
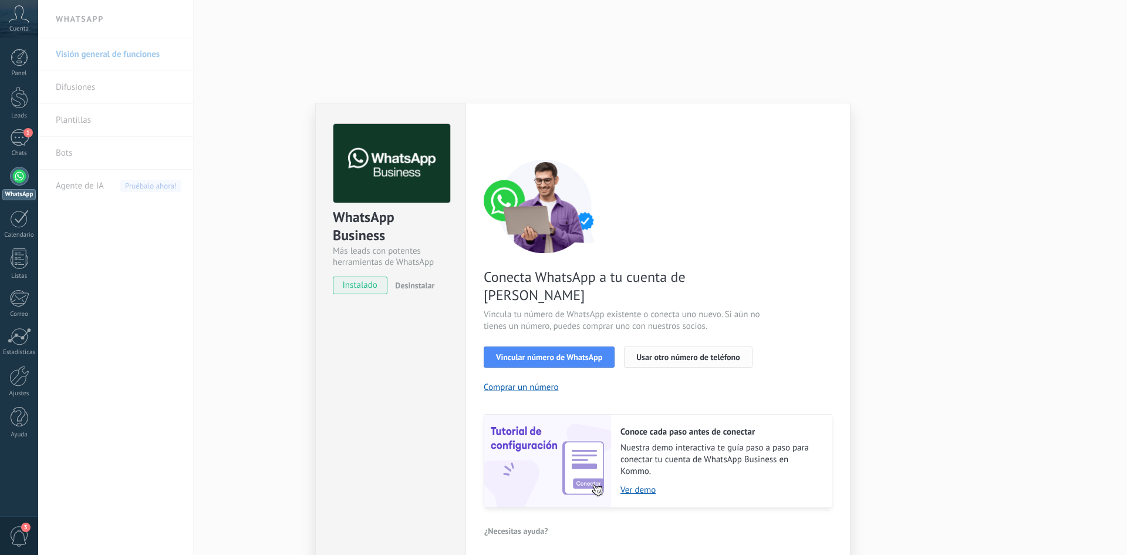
click at [703, 353] on span "Usar otro número de teléfono" at bounding box center [687, 357] width 103 height 8
click at [287, 346] on div "WhatsApp Business Más leads con potentes herramientas de WhatsApp instalado Des…" at bounding box center [582, 277] width 1089 height 555
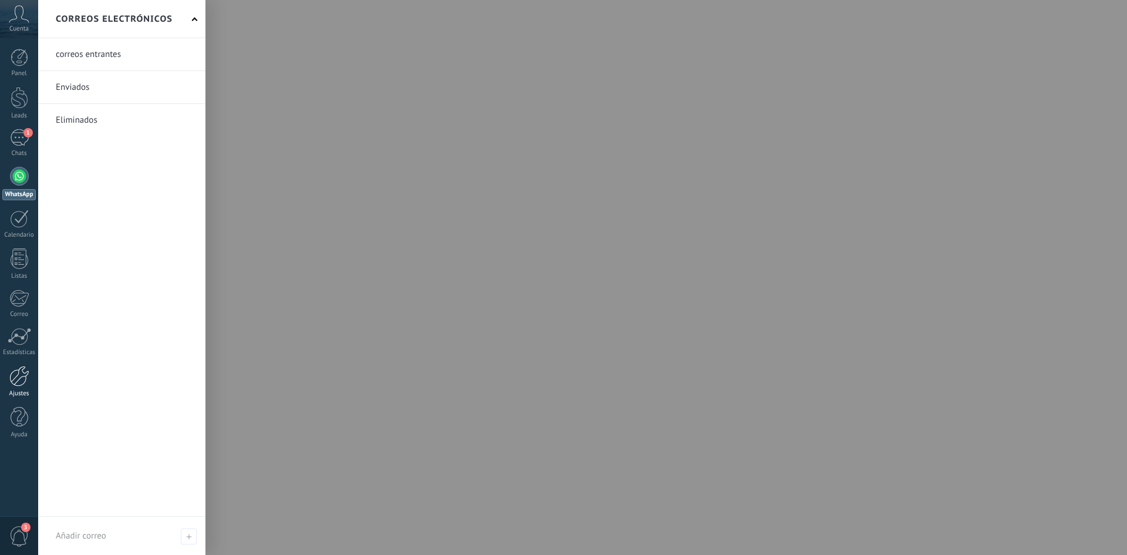
click at [22, 374] on div at bounding box center [19, 376] width 20 height 21
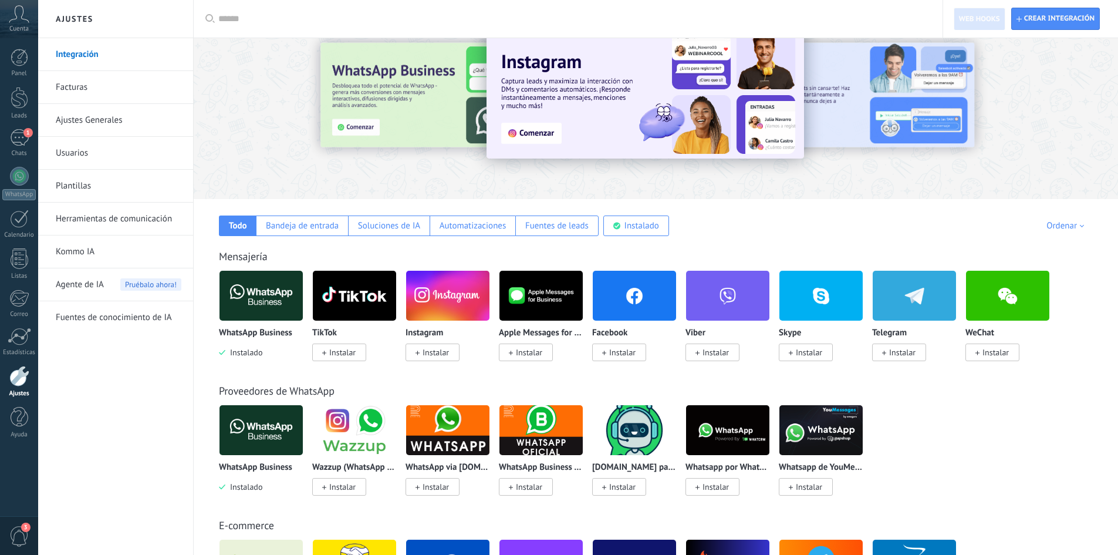
scroll to position [59, 0]
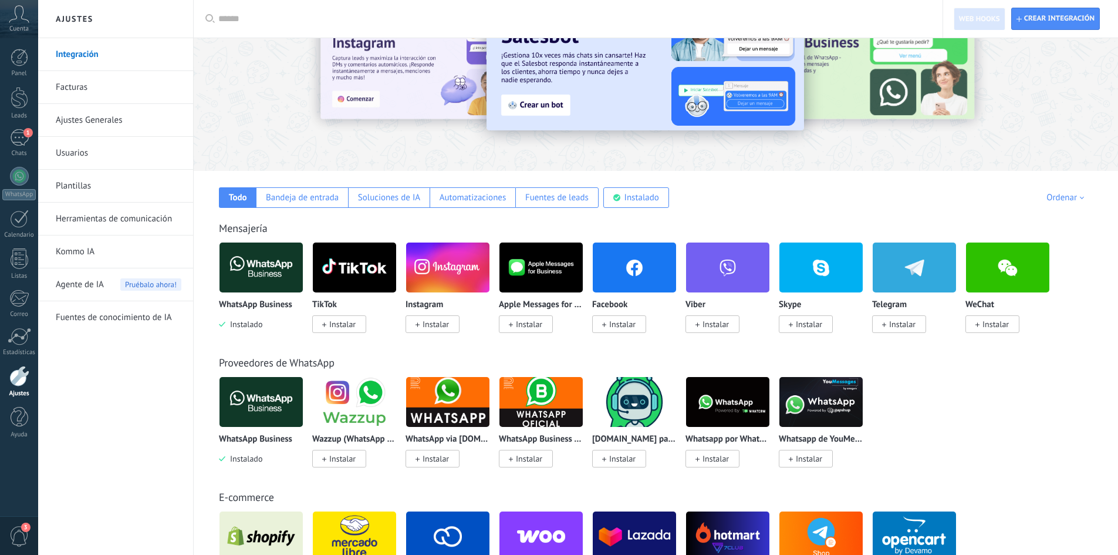
click at [943, 172] on div "Todo Bandeja de entrada Soluciones de IA Automatizaciones Fuentes de leads Inst…" at bounding box center [655, 189] width 901 height 37
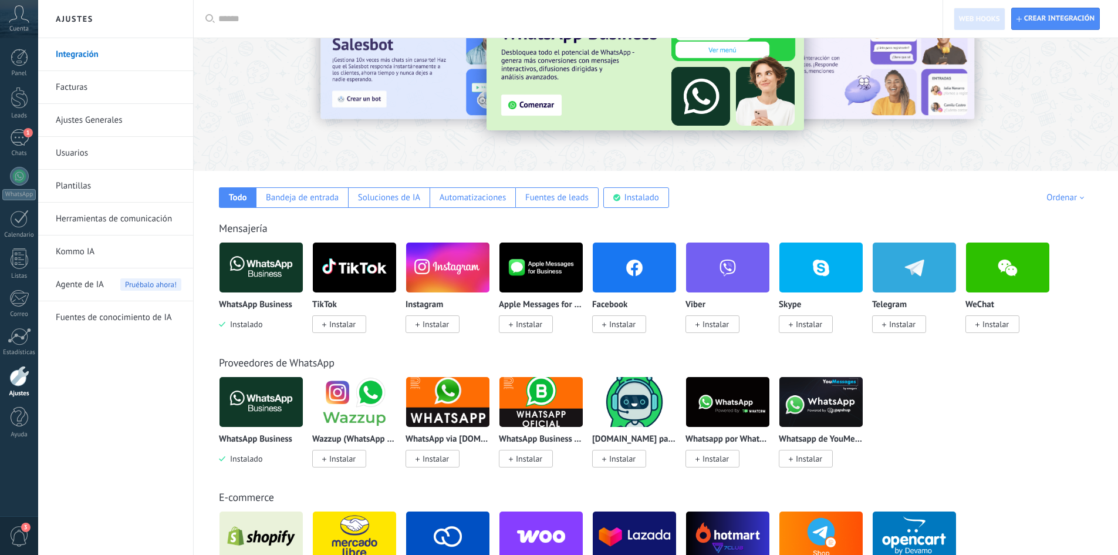
click at [268, 274] on img at bounding box center [260, 267] width 83 height 57
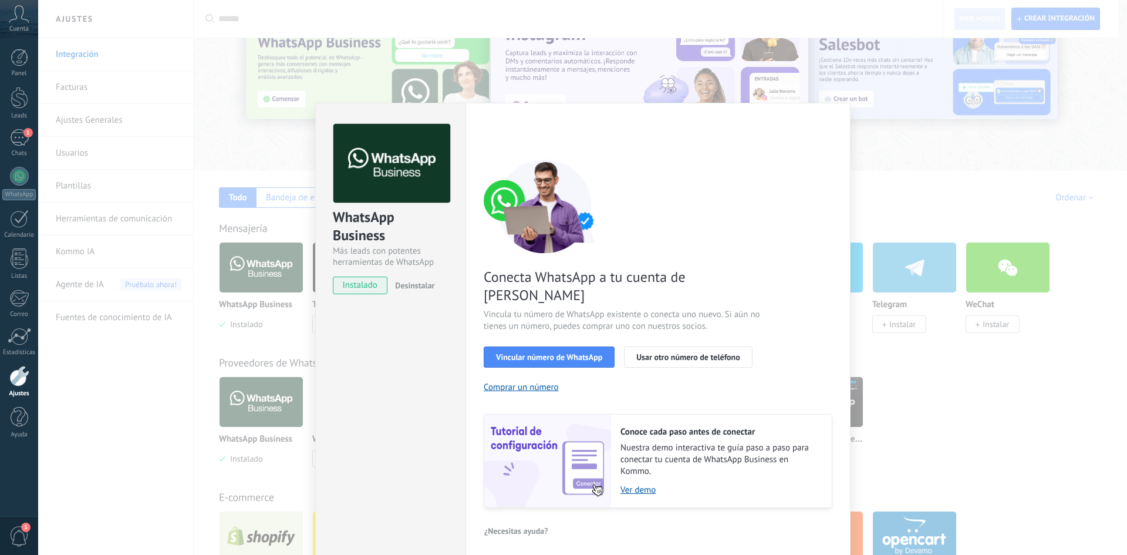
click at [413, 284] on span "Desinstalar" at bounding box center [414, 285] width 39 height 11
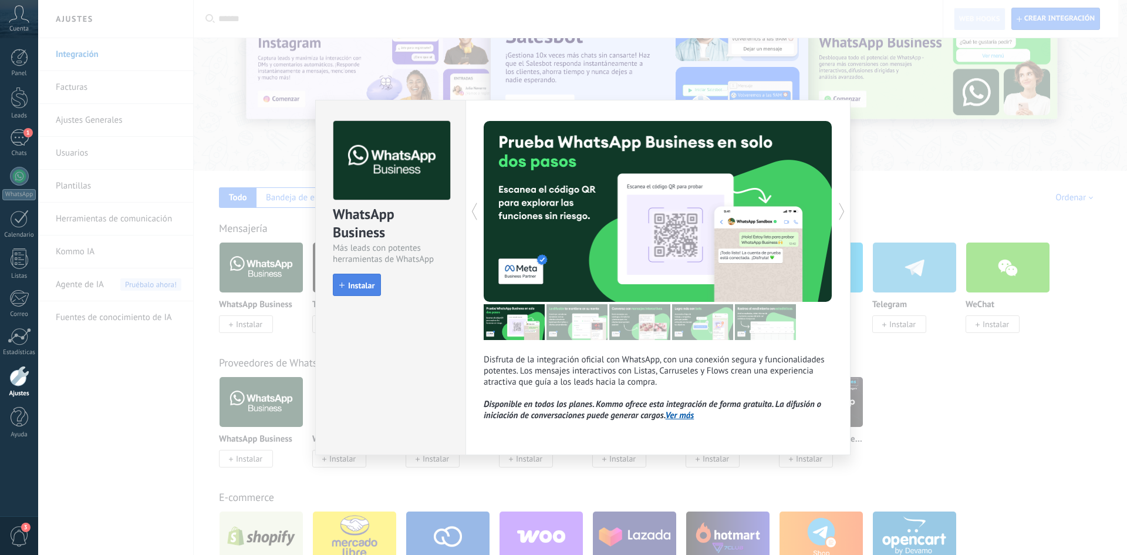
click at [356, 287] on span "Instalar" at bounding box center [361, 285] width 26 height 8
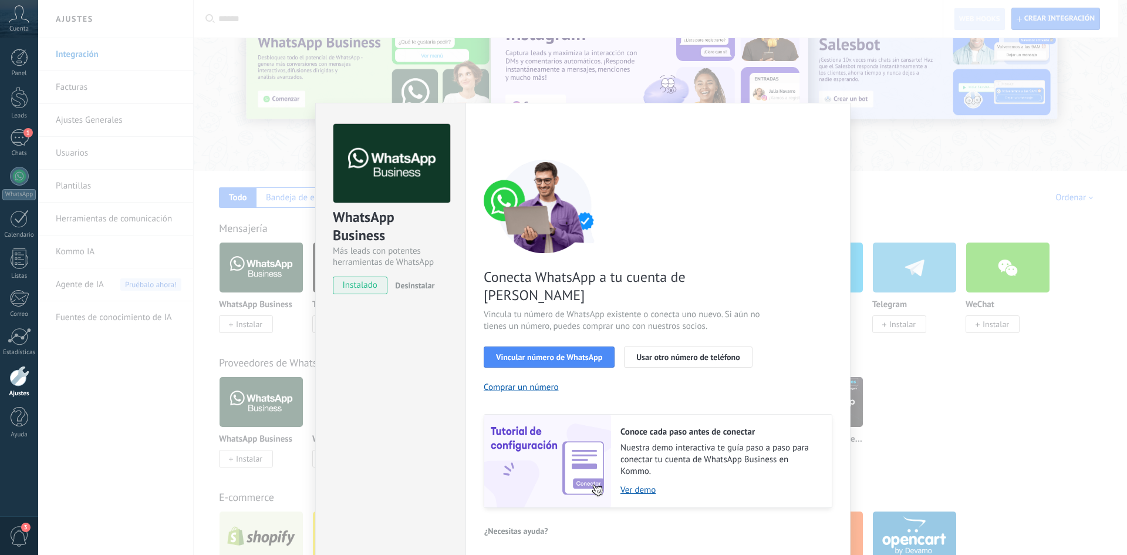
click at [116, 466] on div "WhatsApp Business Más leads con potentes herramientas de WhatsApp instalado Des…" at bounding box center [582, 277] width 1089 height 555
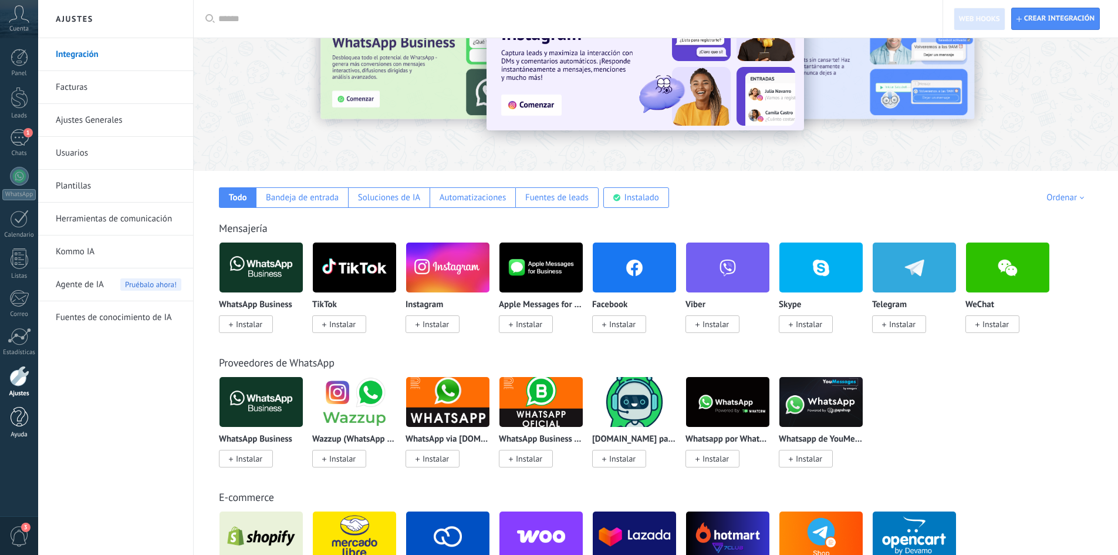
click at [18, 425] on div at bounding box center [20, 417] width 18 height 21
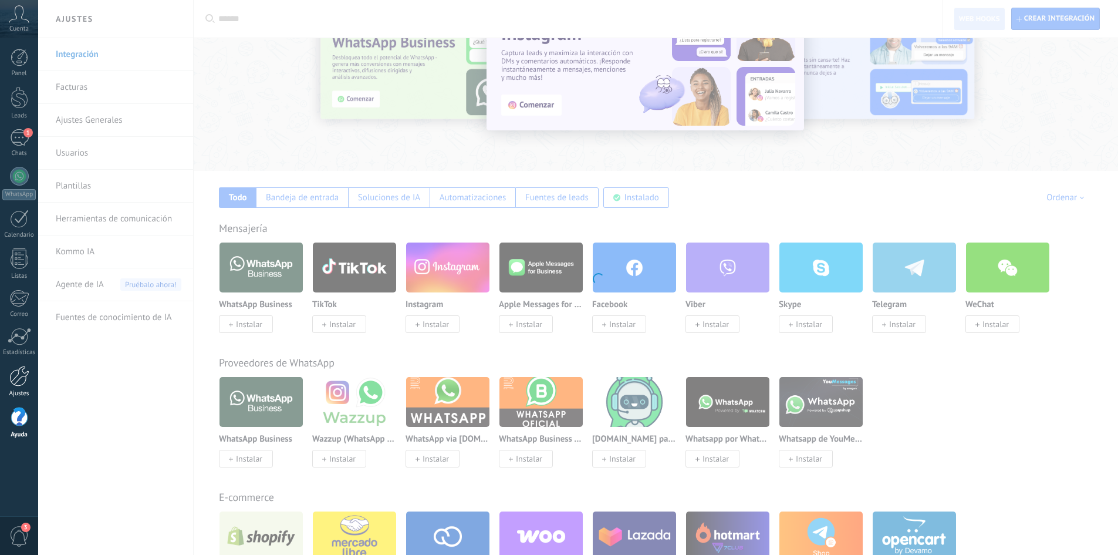
click at [17, 380] on div at bounding box center [19, 376] width 20 height 21
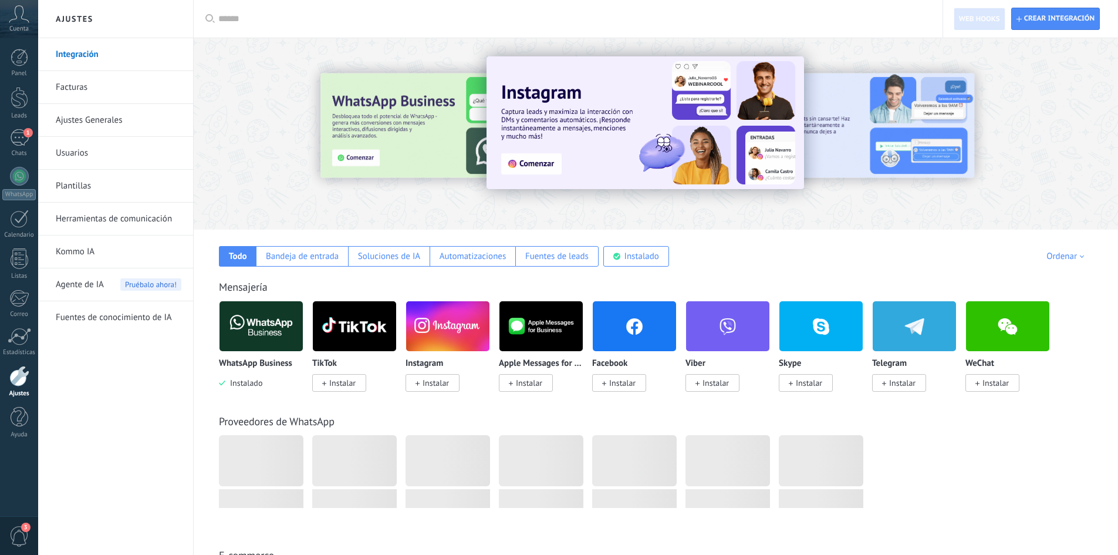
click at [94, 120] on link "Ajustes Generales" at bounding box center [119, 120] width 126 height 33
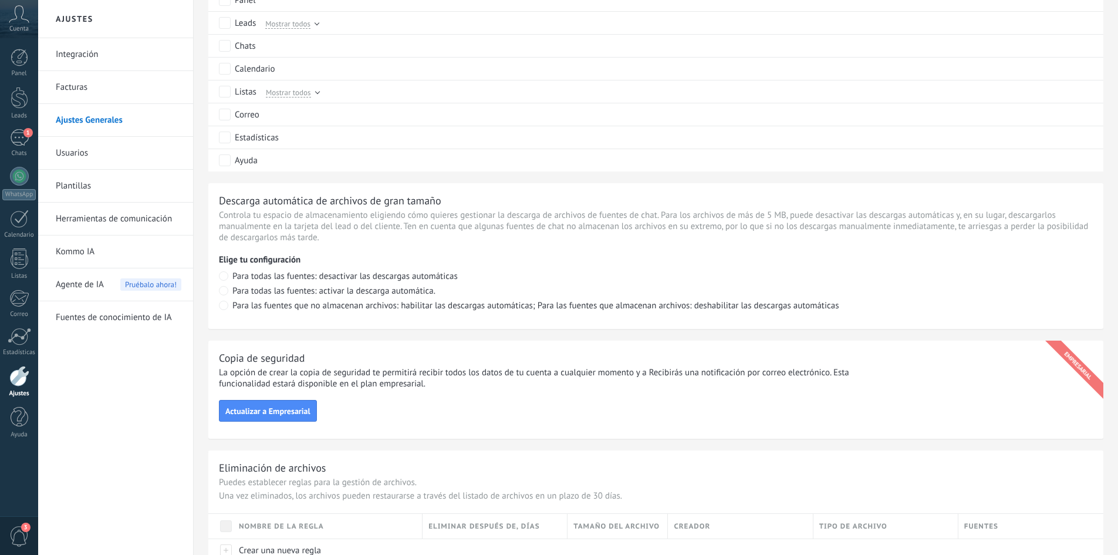
scroll to position [728, 0]
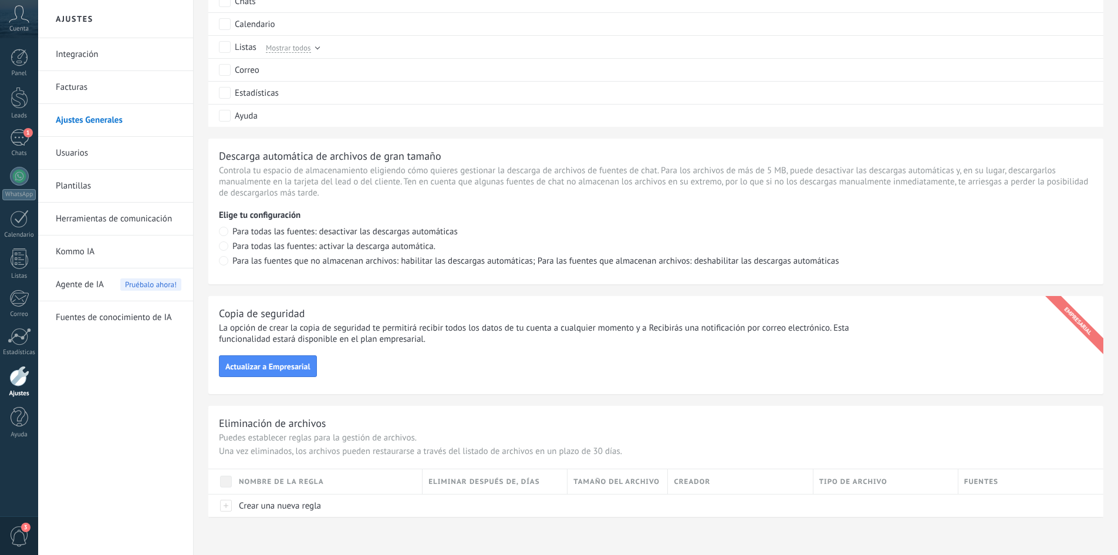
click at [107, 157] on link "Usuarios" at bounding box center [119, 153] width 126 height 33
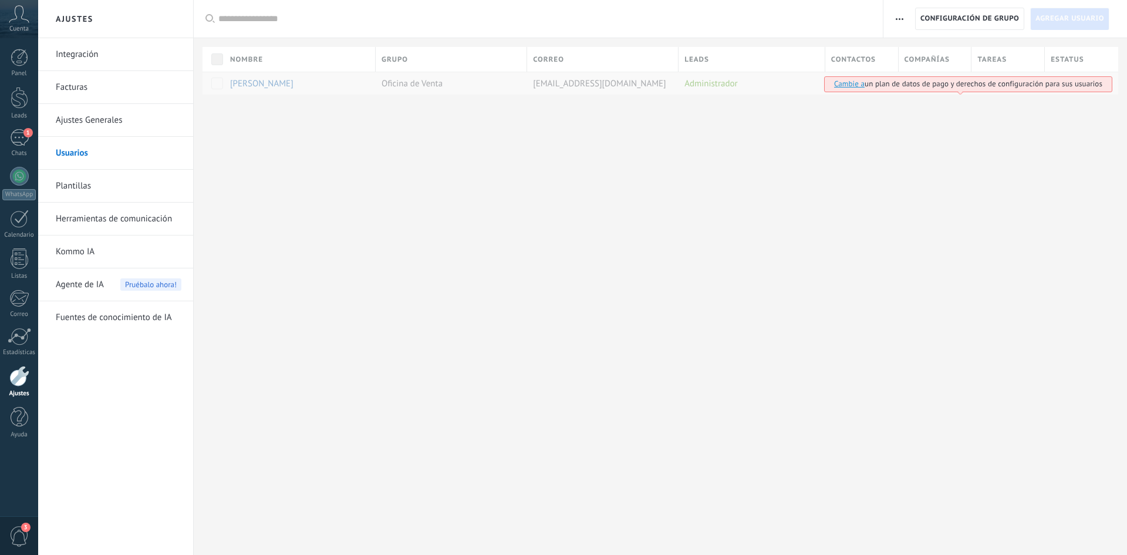
click at [903, 128] on div at bounding box center [660, 113] width 933 height 38
click at [13, 60] on div at bounding box center [20, 58] width 18 height 18
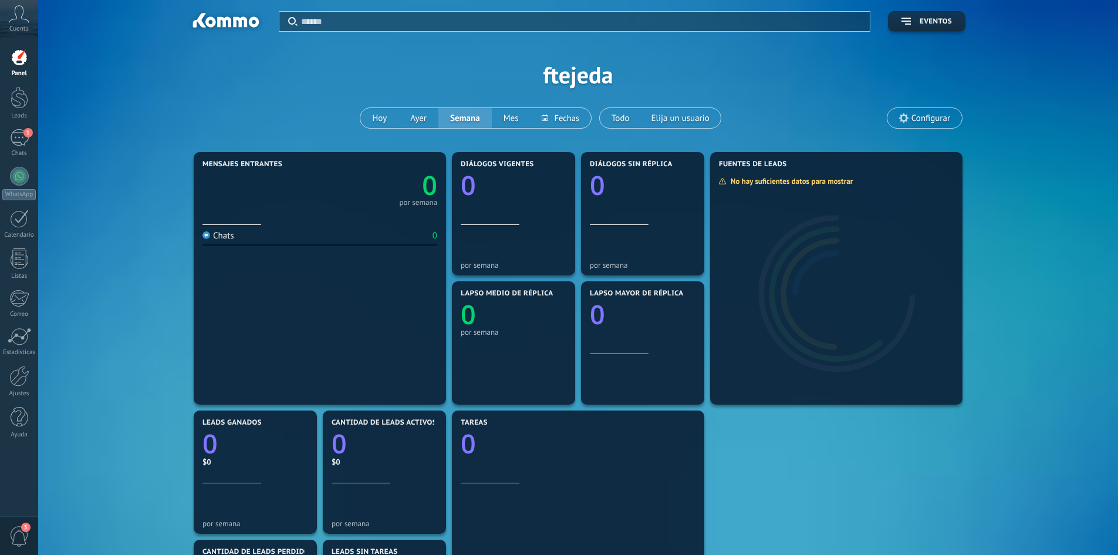
click at [905, 120] on use at bounding box center [903, 117] width 9 height 9
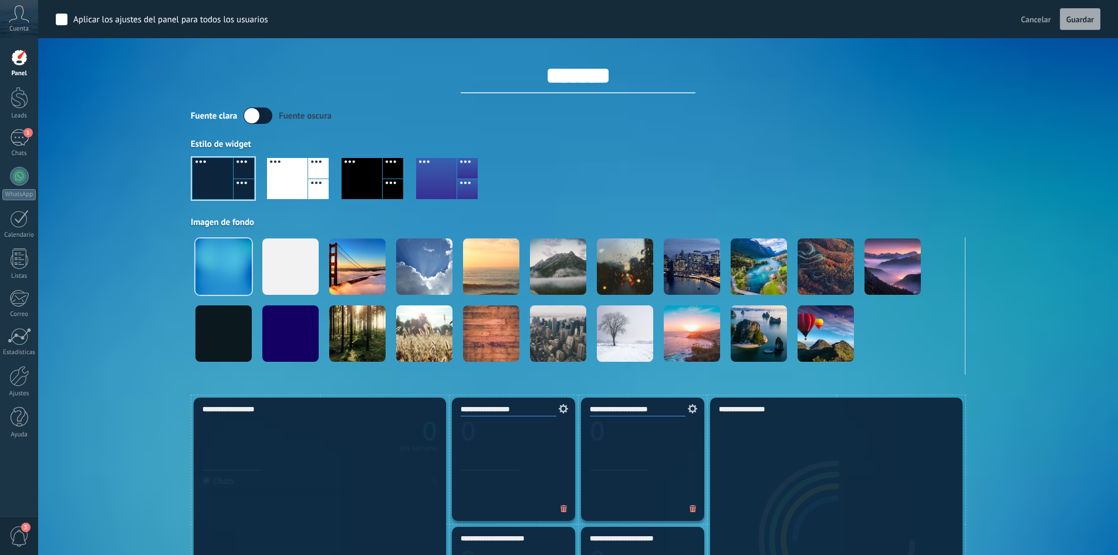
click at [910, 115] on div "Fuente [PERSON_NAME] oscura" at bounding box center [578, 115] width 775 height 16
click at [16, 426] on div at bounding box center [20, 417] width 18 height 21
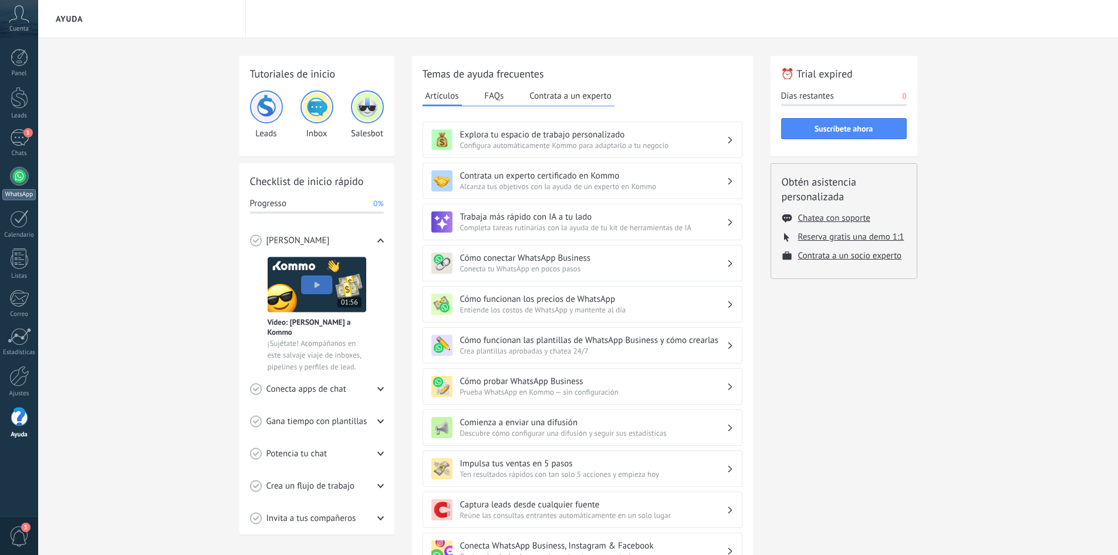
click at [7, 176] on link "WhatsApp" at bounding box center [19, 183] width 38 height 33
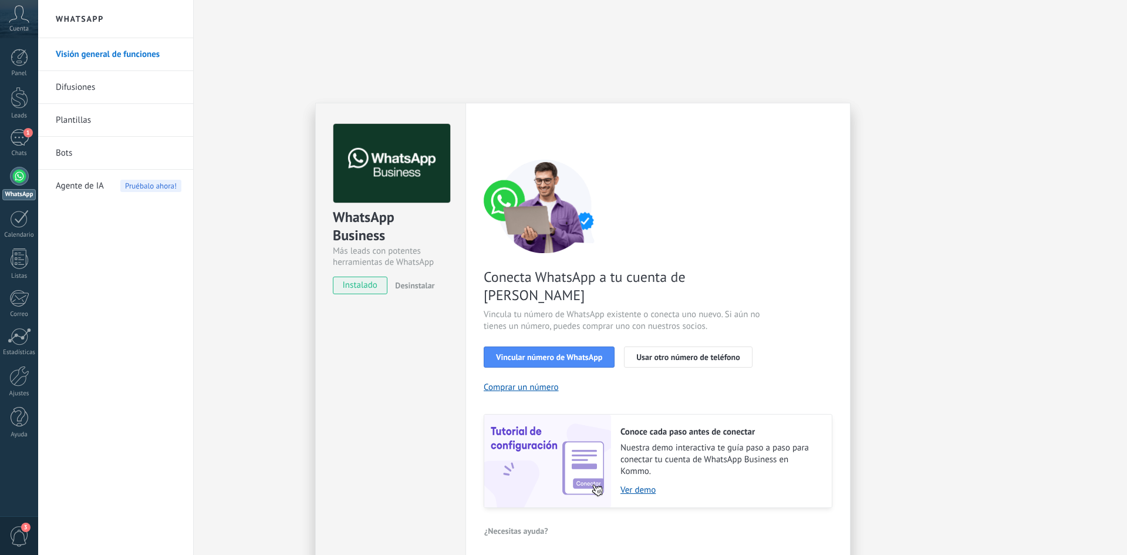
click at [904, 300] on div "WhatsApp Business Más leads con potentes herramientas de WhatsApp instalado Des…" at bounding box center [582, 277] width 1089 height 555
